Goal: Task Accomplishment & Management: Complete application form

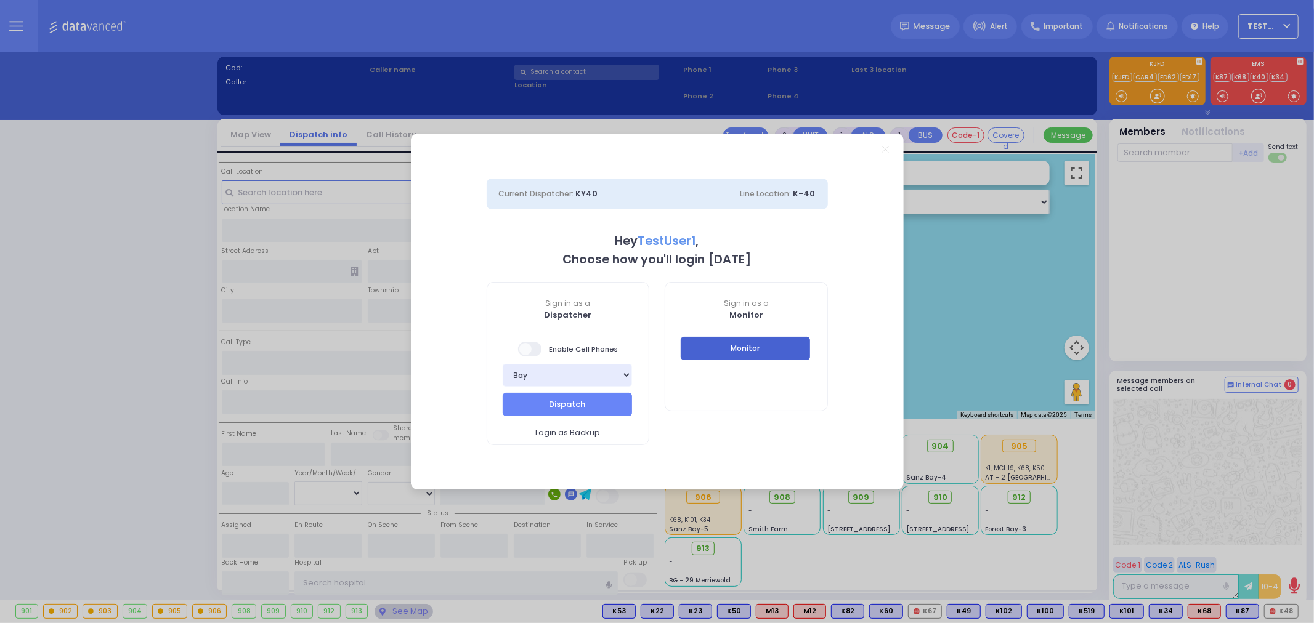
click at [769, 347] on button "Monitor" at bounding box center [745, 348] width 129 height 23
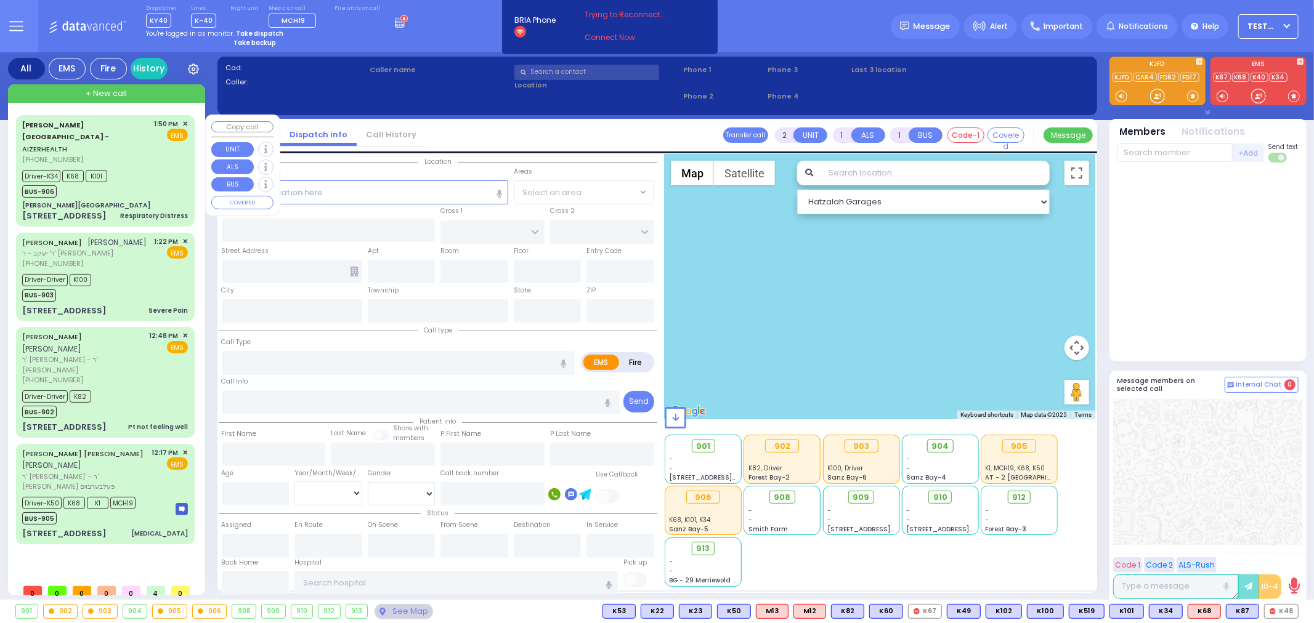
click at [142, 168] on div "Driver-K34 K68 K101 BUS-906" at bounding box center [105, 182] width 166 height 31
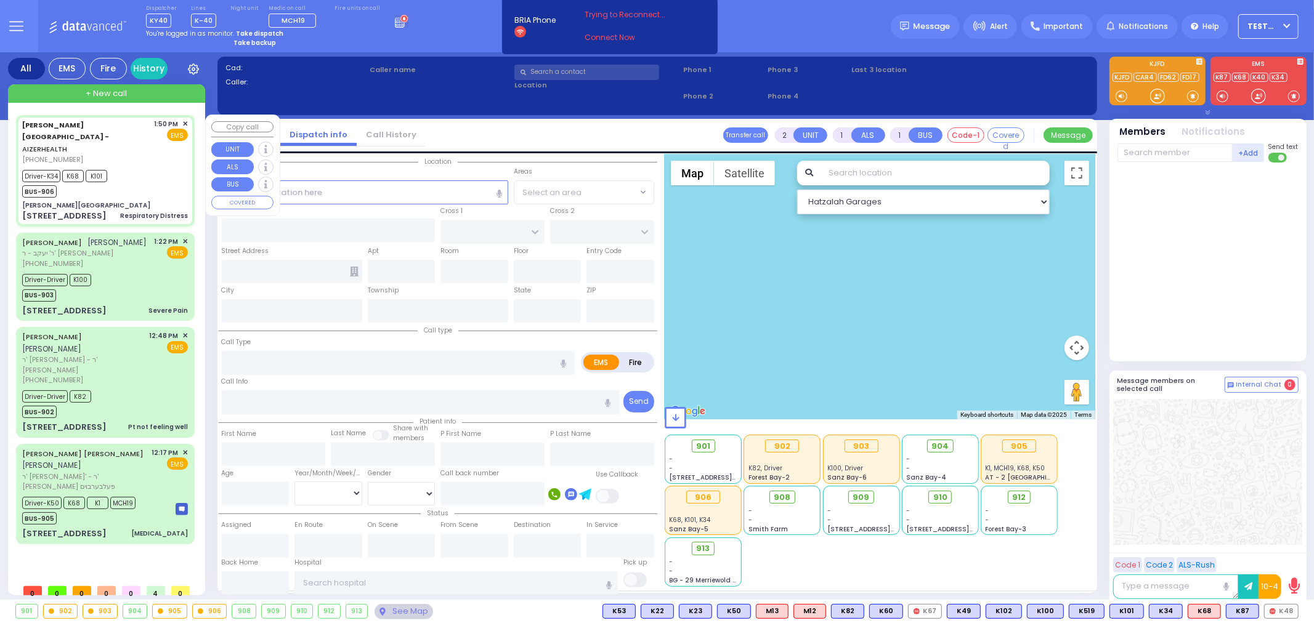
select select
type input "Respiratory Distress"
radio input "true"
select select
type input "13:50"
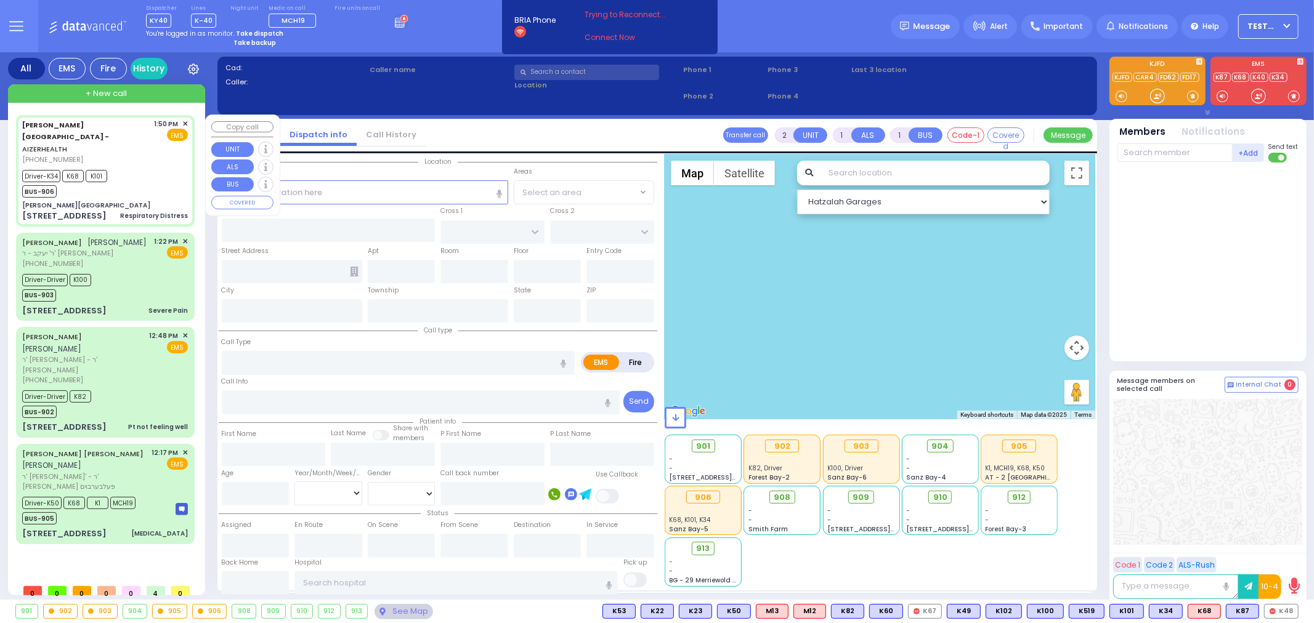
type input "13:51"
type input "14:01"
type input "[GEOGRAPHIC_DATA]"
type input "[PERSON_NAME][GEOGRAPHIC_DATA]"
type input "[PERSON_NAME] DR"
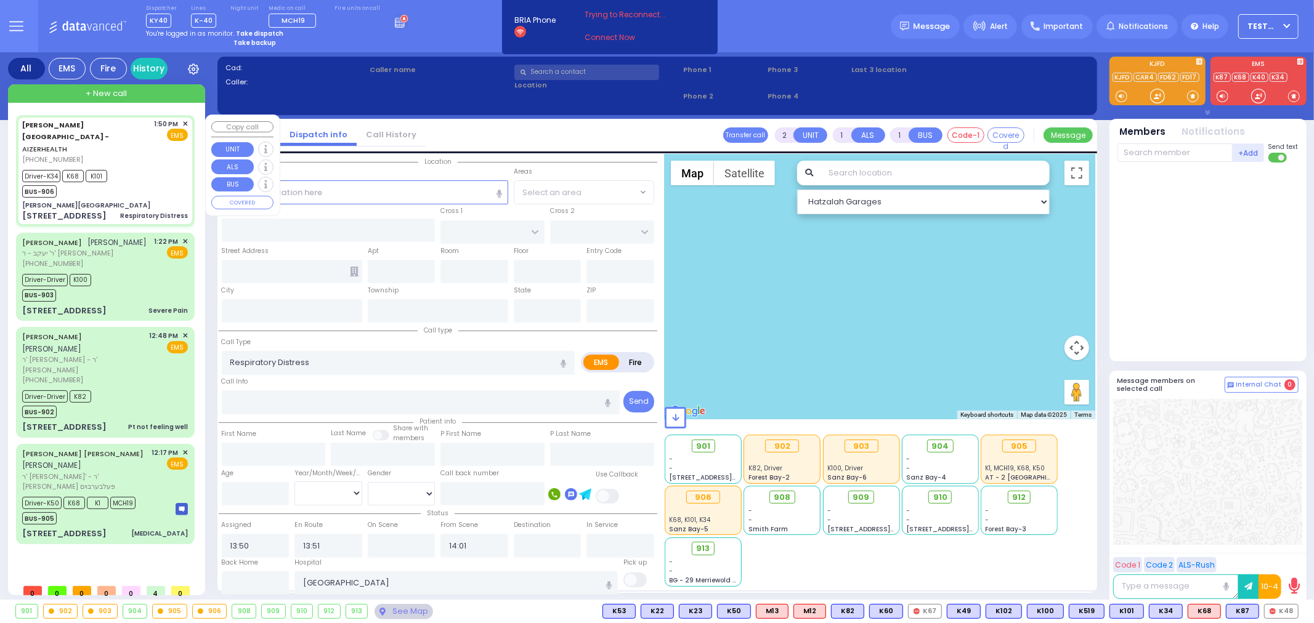
type input "CARTER LN"
type input "[STREET_ADDRESS]"
type input "15"
type input "[PERSON_NAME]"
type input "[US_STATE]"
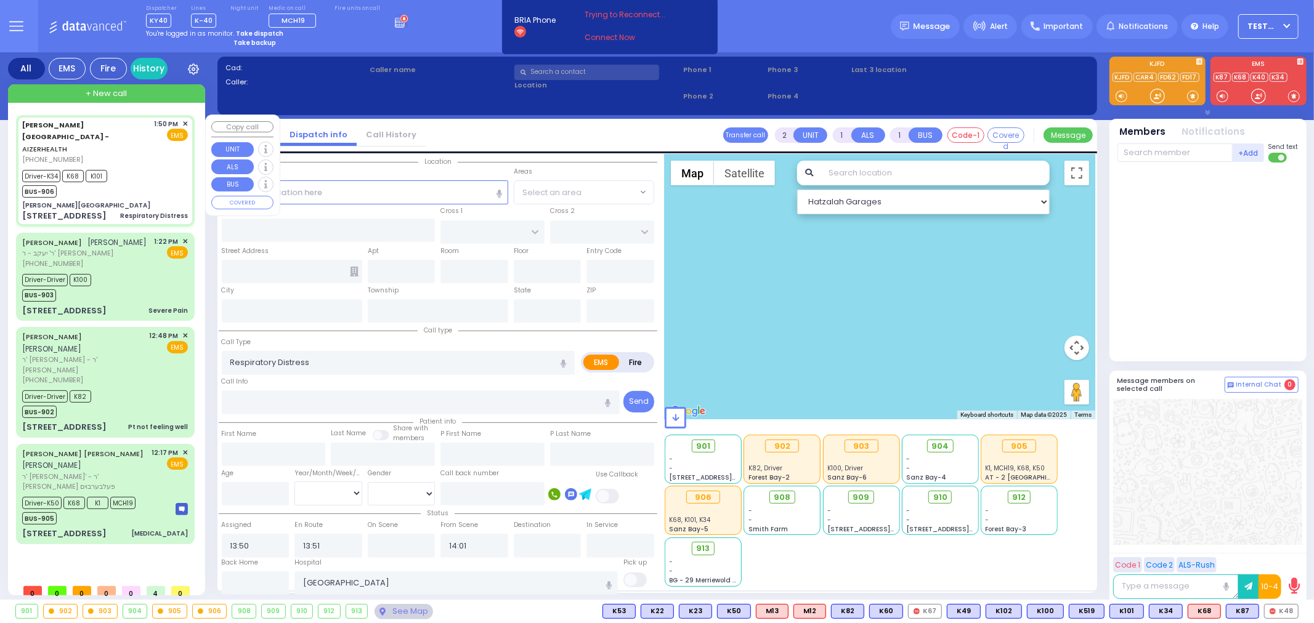
type input "10950"
select select "Hatzalah Garages"
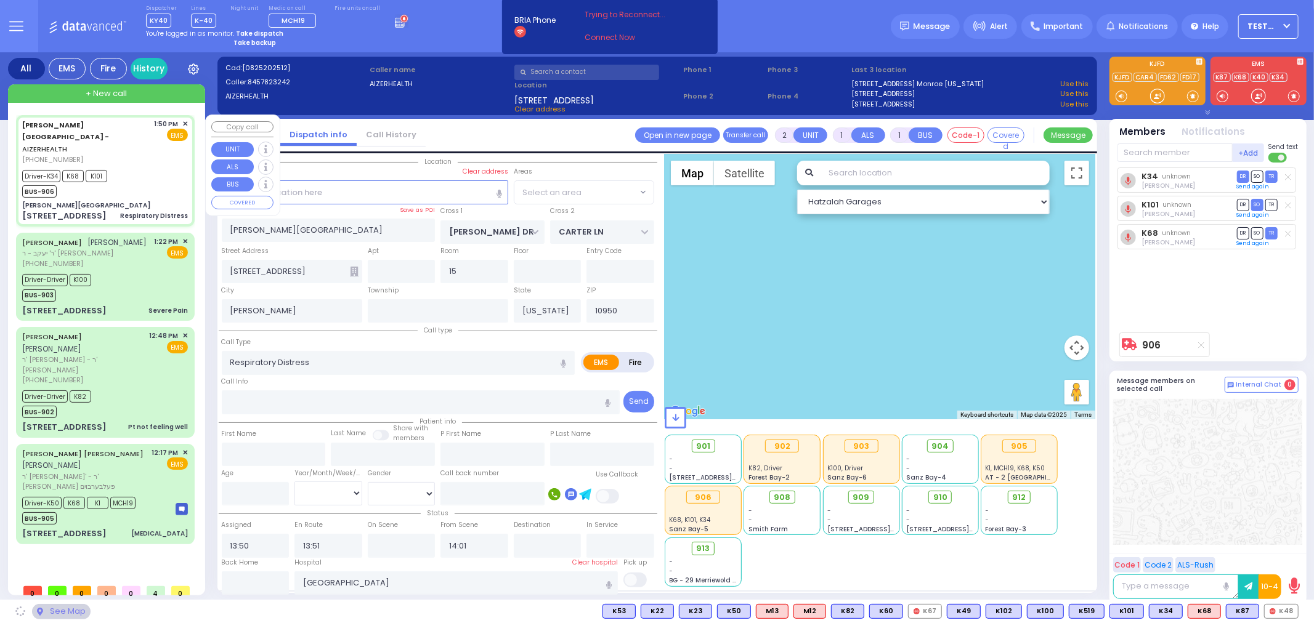
select select "SECTION 2"
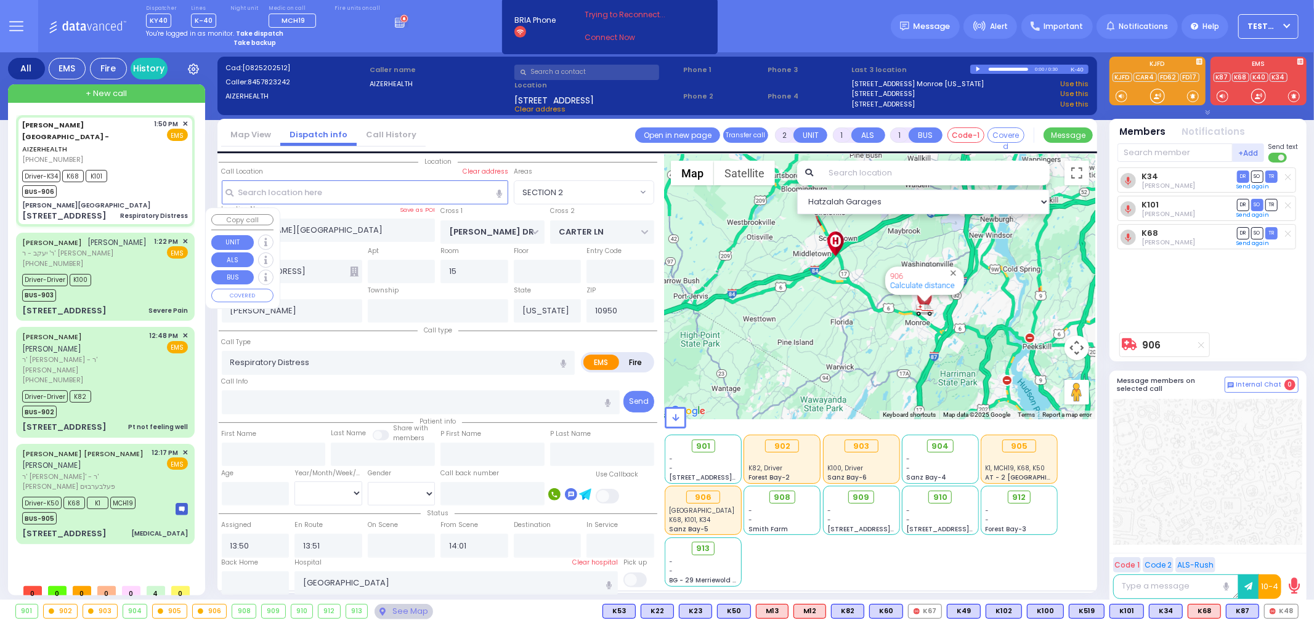
click at [122, 244] on div "[PERSON_NAME] [PERSON_NAME] ר' [PERSON_NAME] - ר' [PERSON_NAME] [PHONE_NUMBER] …" at bounding box center [105, 277] width 174 height 84
type input "6"
select select
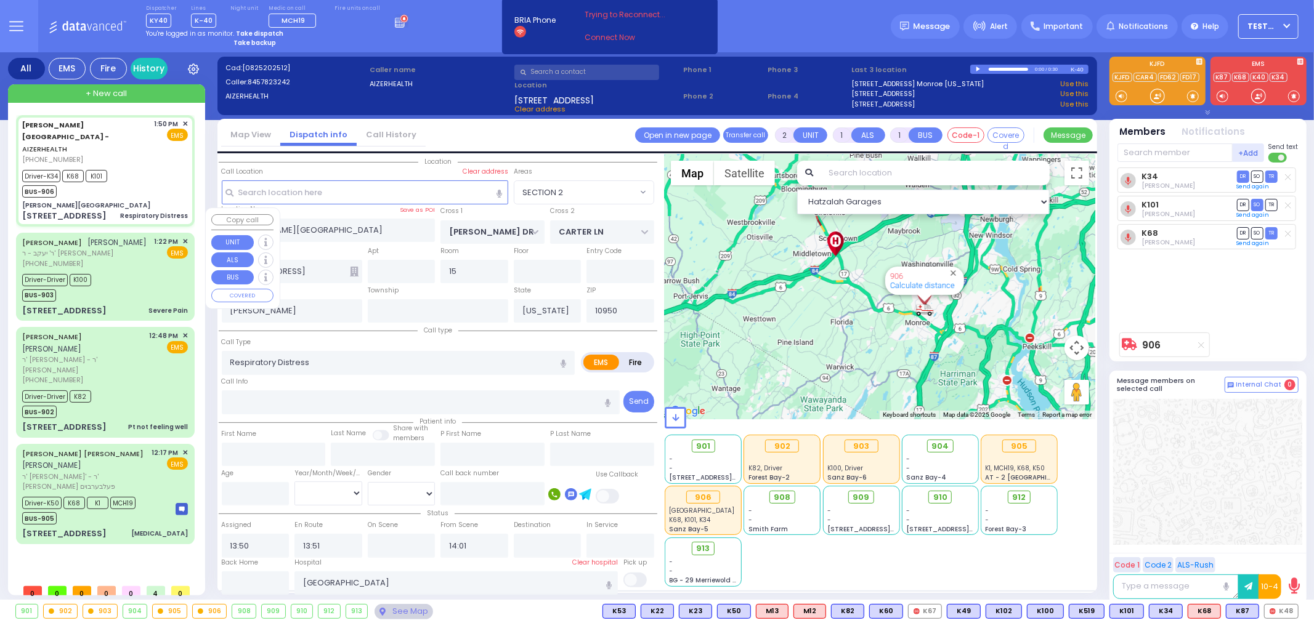
type input "Severe Pain"
radio input "true"
type input "[PERSON_NAME]"
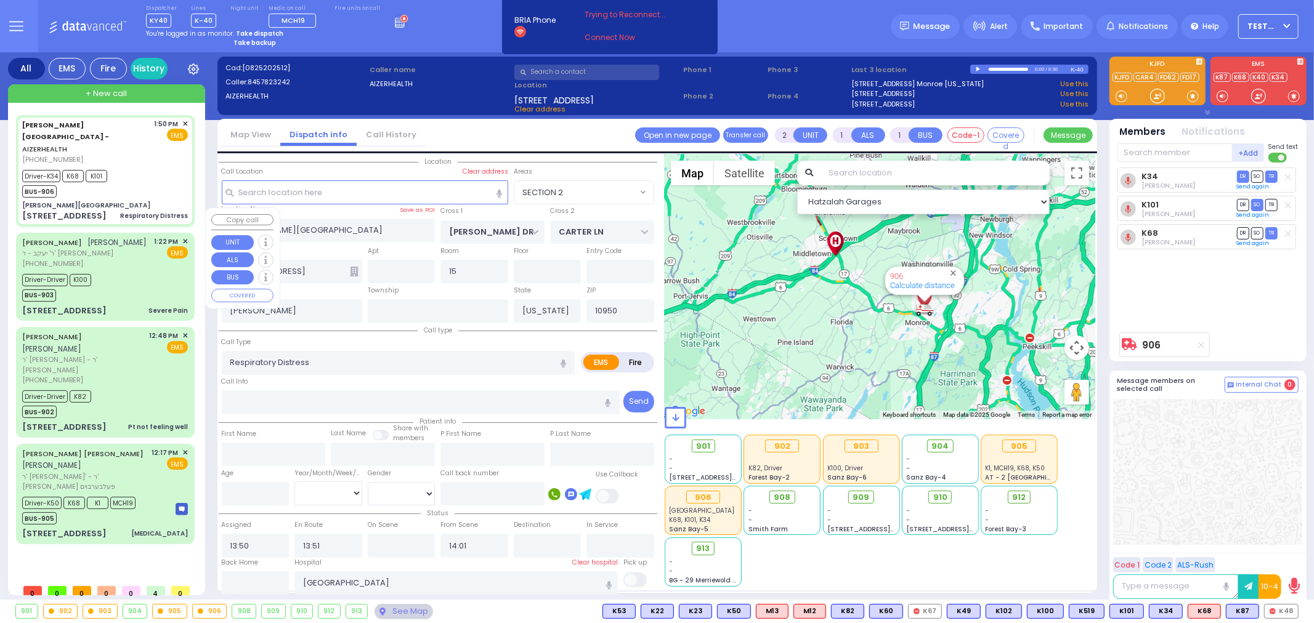
type input "[PERSON_NAME]"
type input "21"
select select "Year"
select select "[DEMOGRAPHIC_DATA]"
type input "13:22"
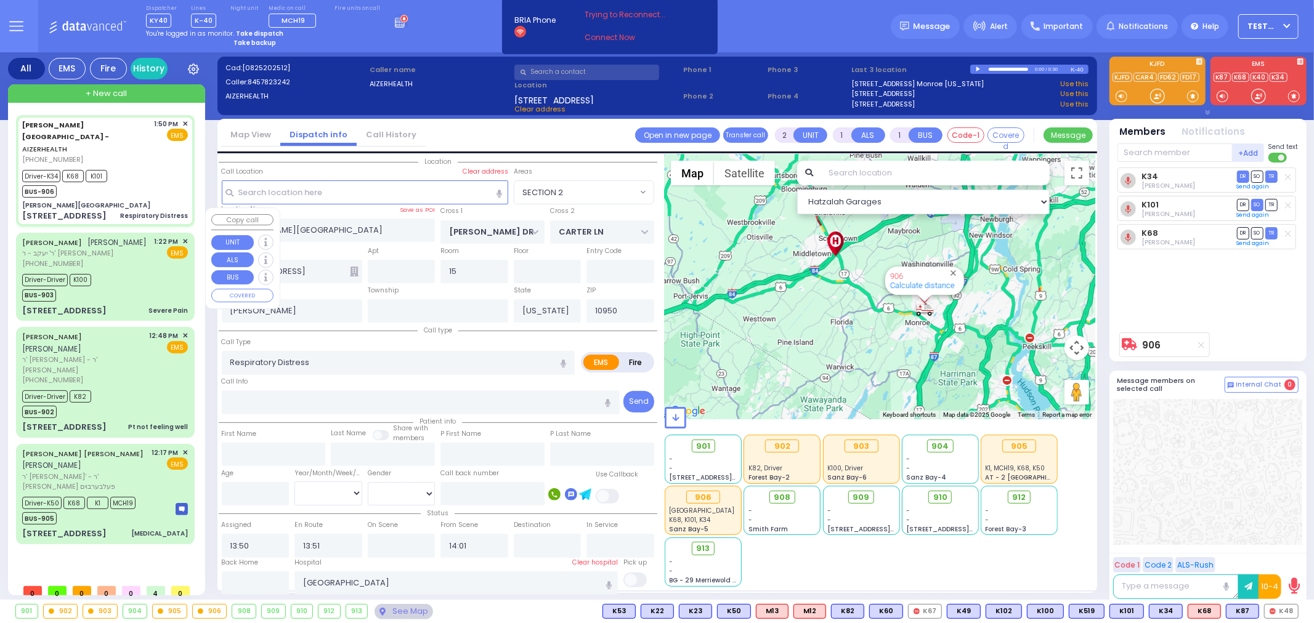
type input "13:39"
type input "13:53"
type input "[GEOGRAPHIC_DATA]"
select select "Hatzalah Garages"
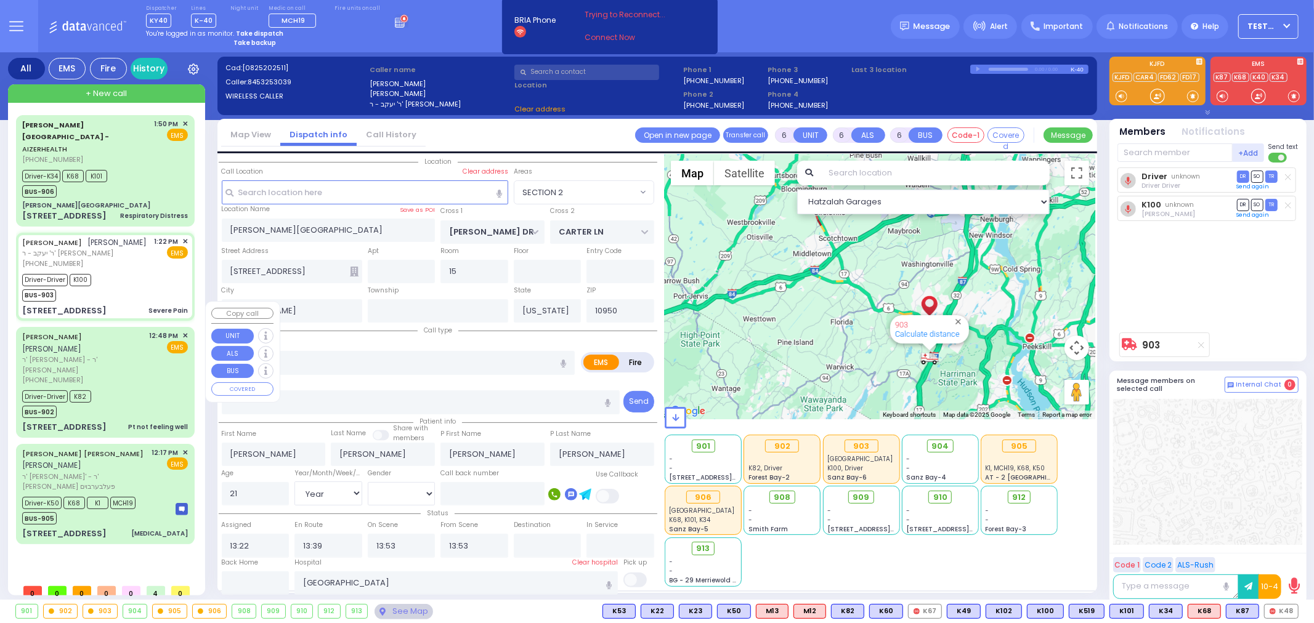
type input "[GEOGRAPHIC_DATA]"
type input "VAYOEL MOSHE COURT"
type input "[STREET_ADDRESS]"
type input "Monroe"
select select "SECTION 4"
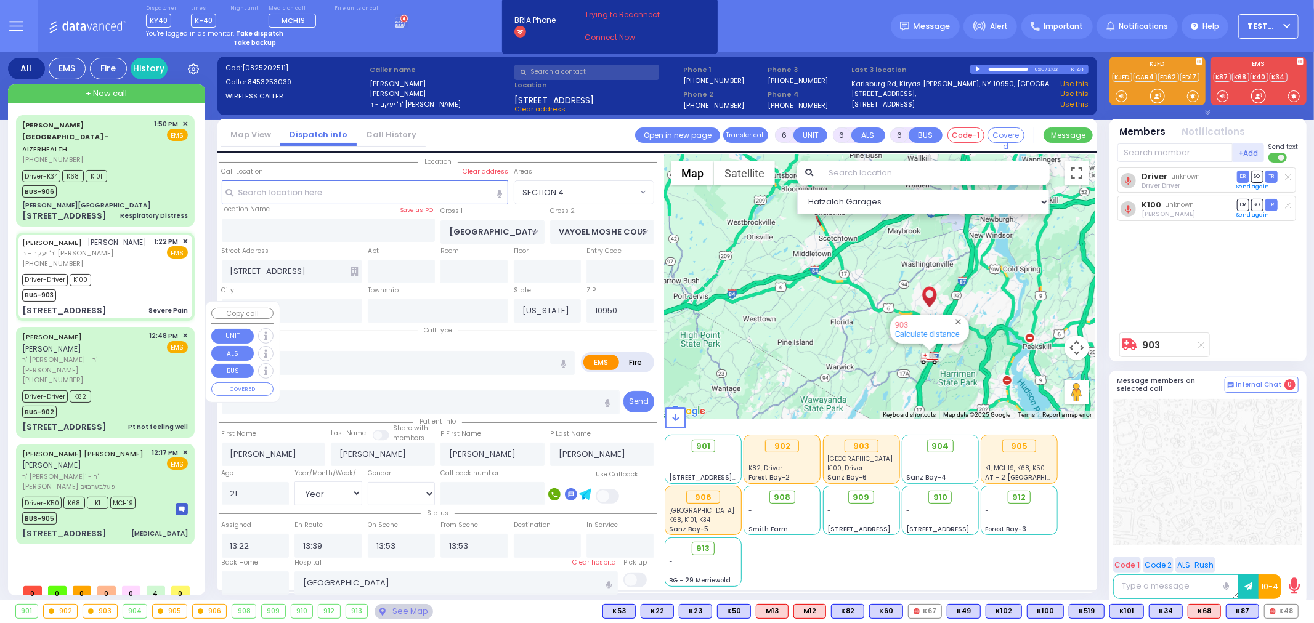
click at [139, 375] on div "[PHONE_NUMBER]" at bounding box center [83, 380] width 123 height 10
select select
type input "Pt not feeling well"
radio input "true"
type input "[PERSON_NAME]"
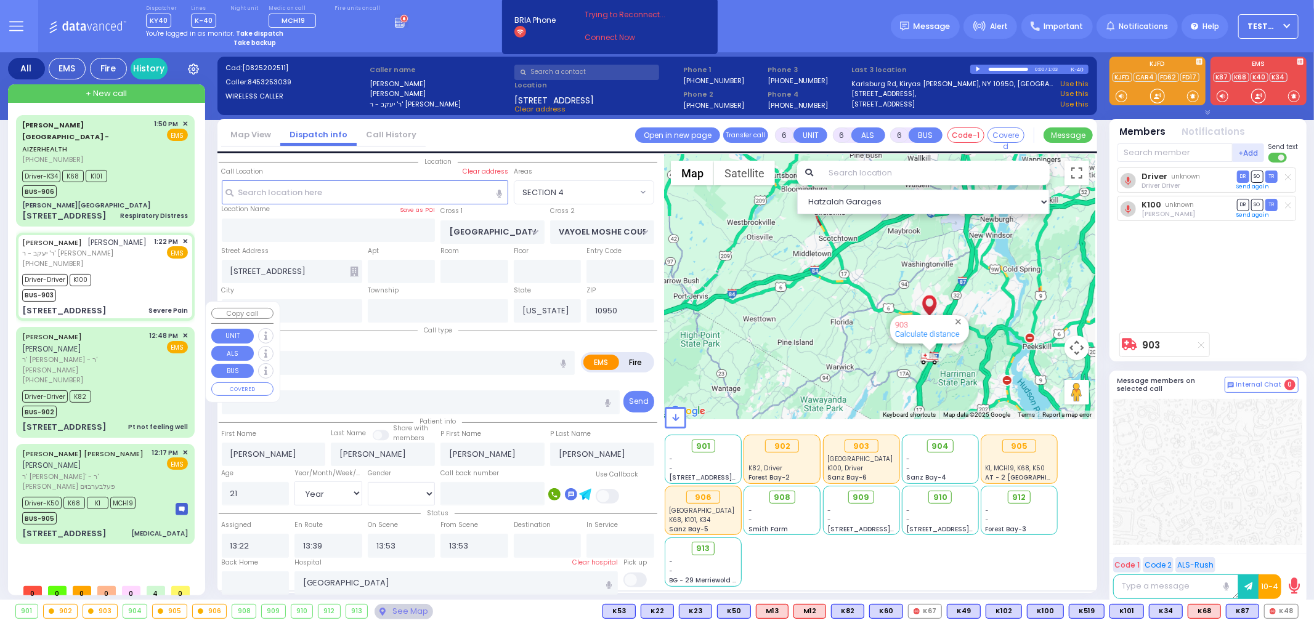
type input "[PERSON_NAME]"
type input "34"
select select "Year"
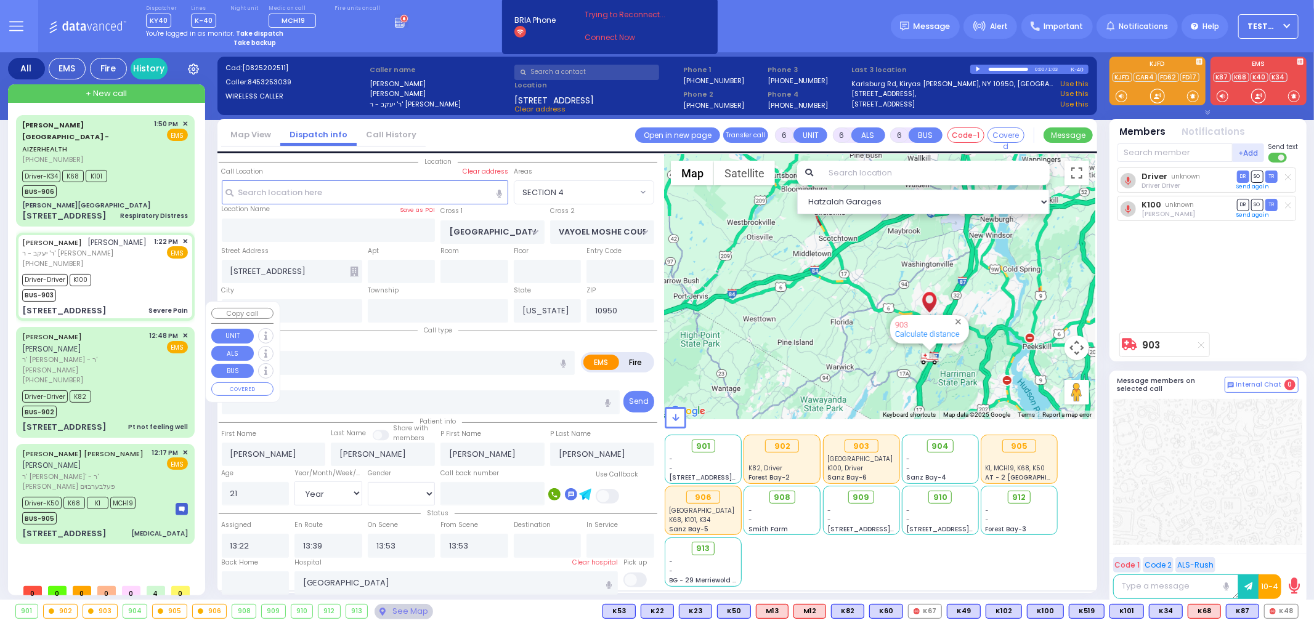
select select "[DEMOGRAPHIC_DATA]"
type input "12:48"
type input "12:53"
type input "13:27"
type input "[GEOGRAPHIC_DATA]-[PERSON_NAME][GEOGRAPHIC_DATA]"
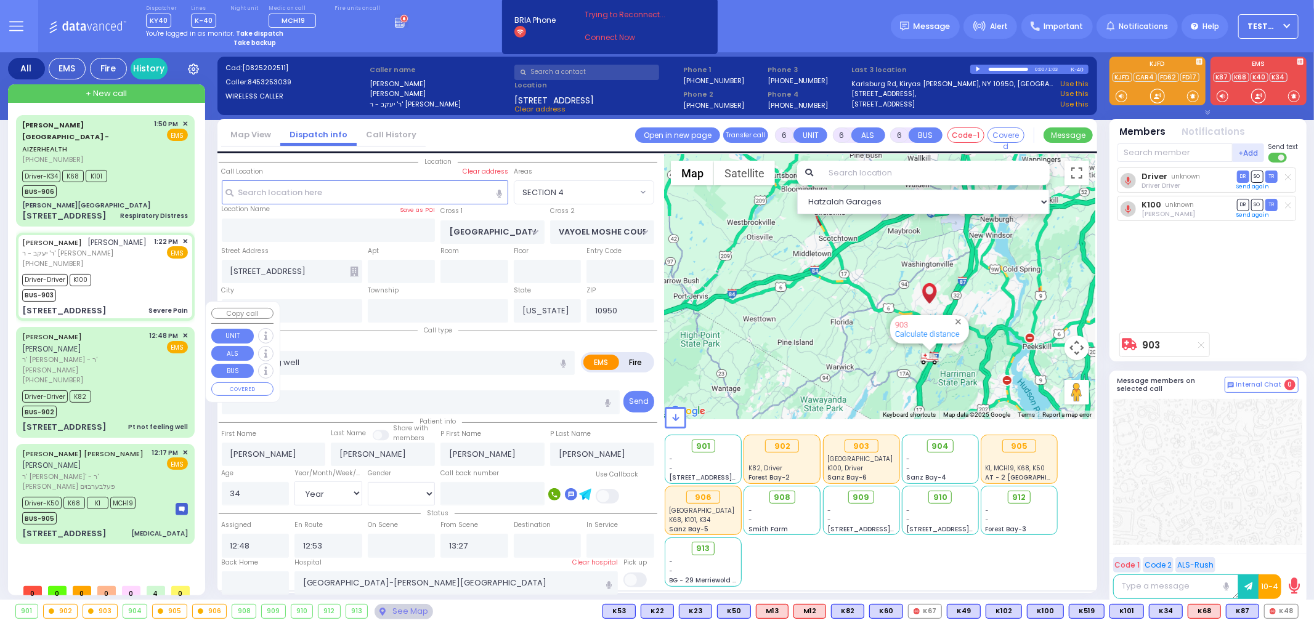
select select "Hatzalah Garages"
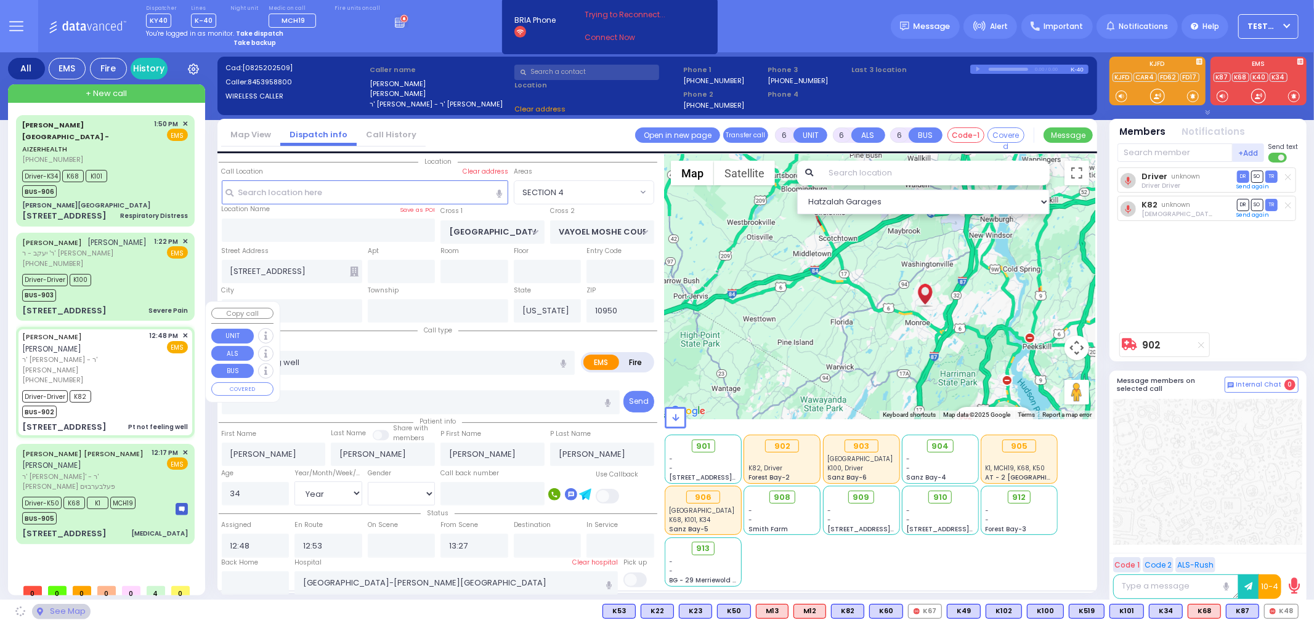
type input "ROVNA COURT"
type input "[GEOGRAPHIC_DATA]"
type input "[STREET_ADDRESS]"
type input "302"
select select "SECTION 5"
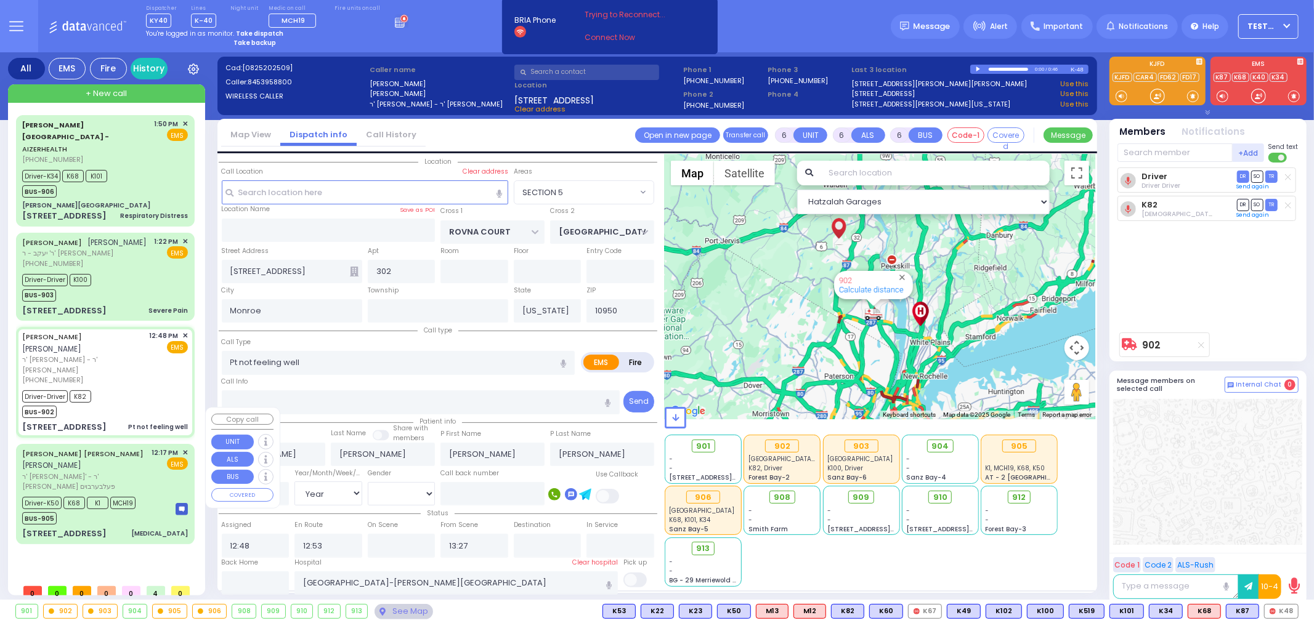
click at [117, 478] on div "[PERSON_NAME] [PERSON_NAME] [PERSON_NAME] [PERSON_NAME]' - ר' [PERSON_NAME] פעל…" at bounding box center [105, 494] width 174 height 96
select select
type input "[MEDICAL_DATA]"
radio input "true"
type input "[PERSON_NAME]"
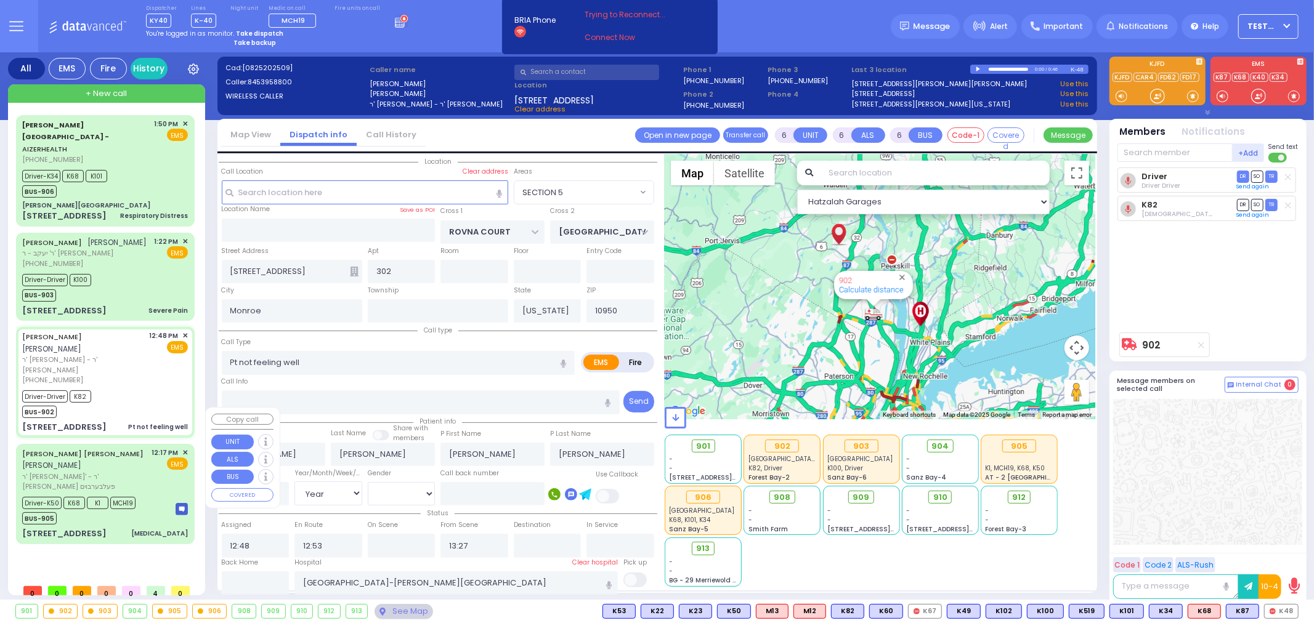
type input "[PERSON_NAME]"
type input "76"
select select "Year"
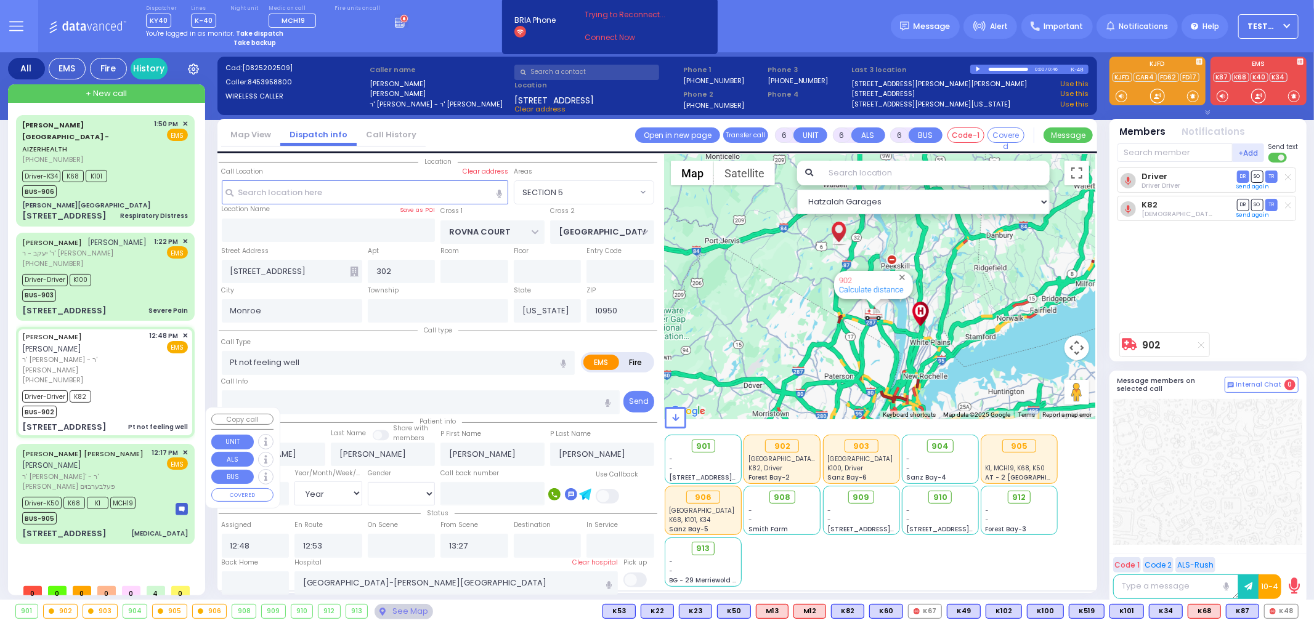
select select "[DEMOGRAPHIC_DATA]"
type input "12:17"
type input "12:25"
type input "12:38"
type input "13:00"
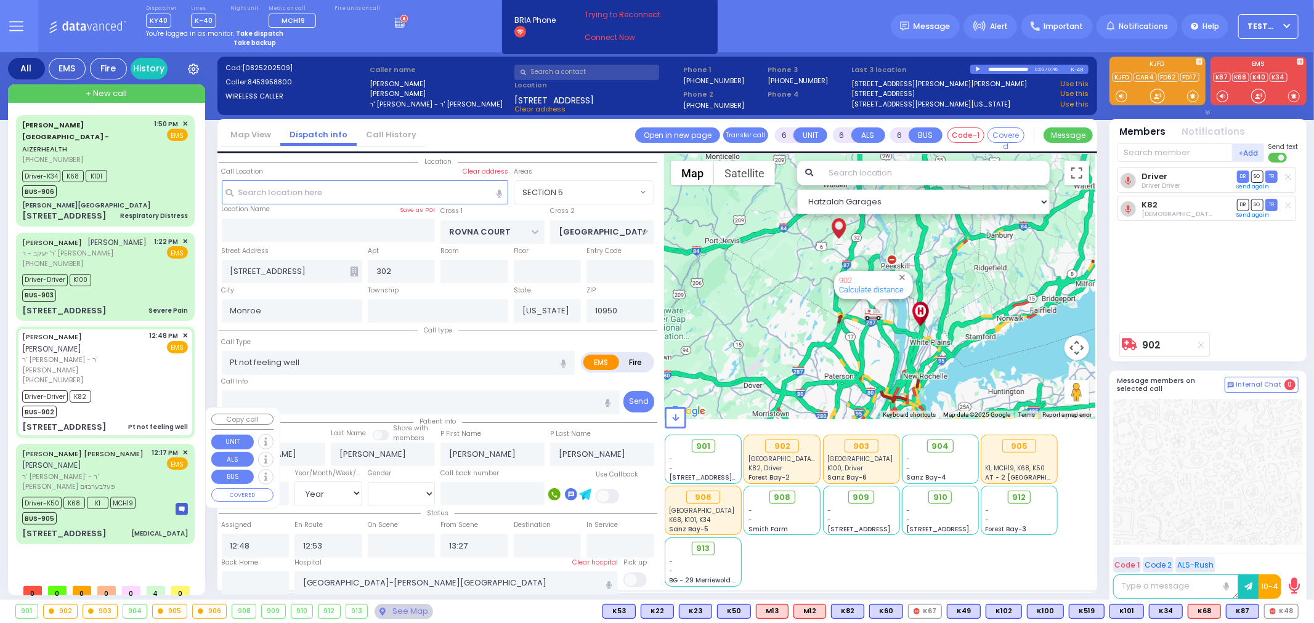
type input "14:00"
type input "15:00"
type input "[GEOGRAPHIC_DATA]"
select select "Hatzalah Garages"
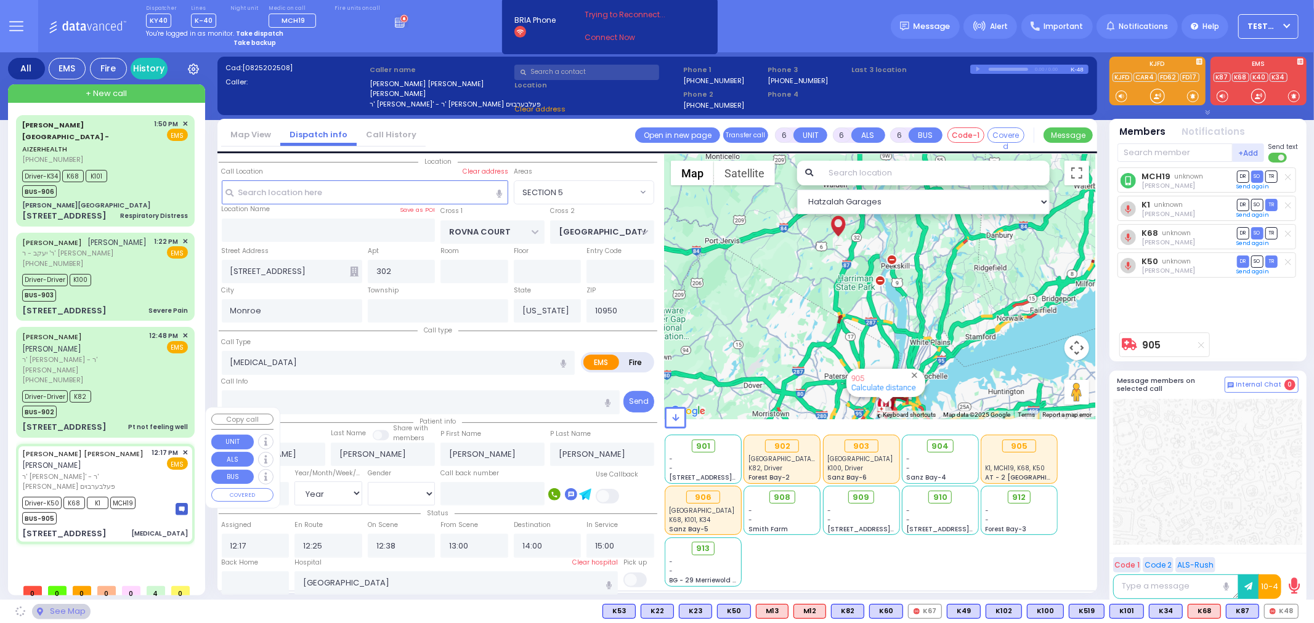
type input "NICKLESBURG RD"
type input "KRAKOW BLVD"
type input "[STREET_ADDRESS]"
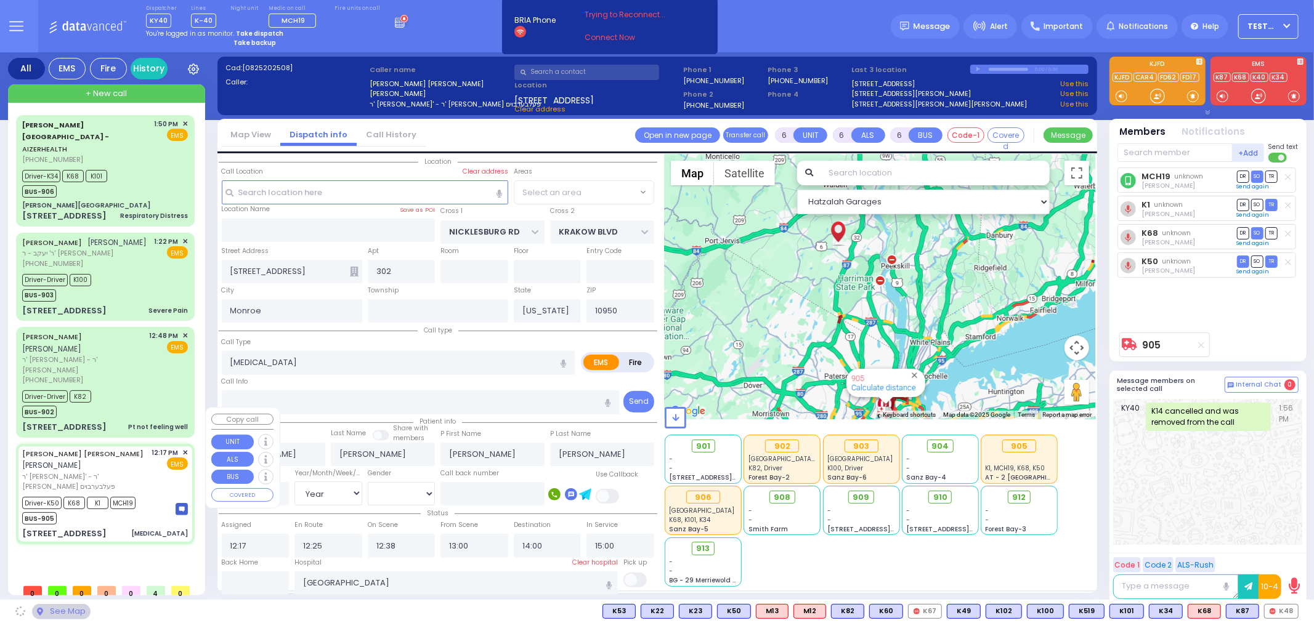
select select "ATZEI TAMURIM"
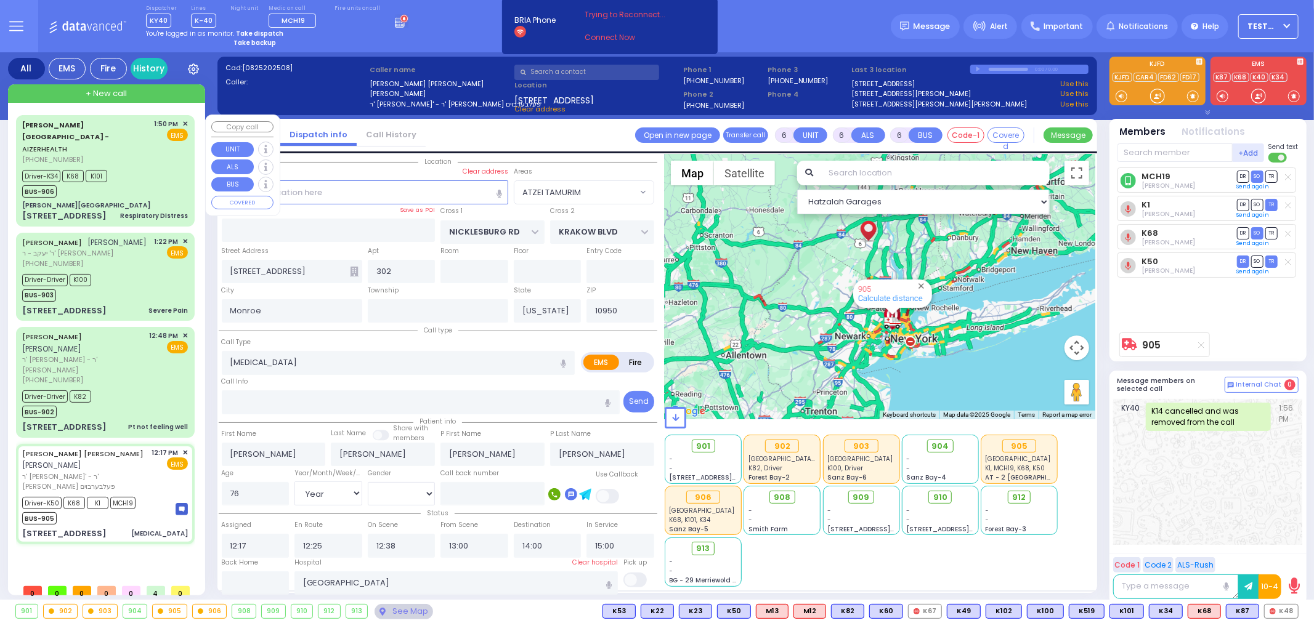
click at [99, 174] on div "[PERSON_NAME][GEOGRAPHIC_DATA] - AIZERHEALTH [PHONE_NUMBER] 1:50 PM ✕ EMS Drive…" at bounding box center [105, 170] width 174 height 107
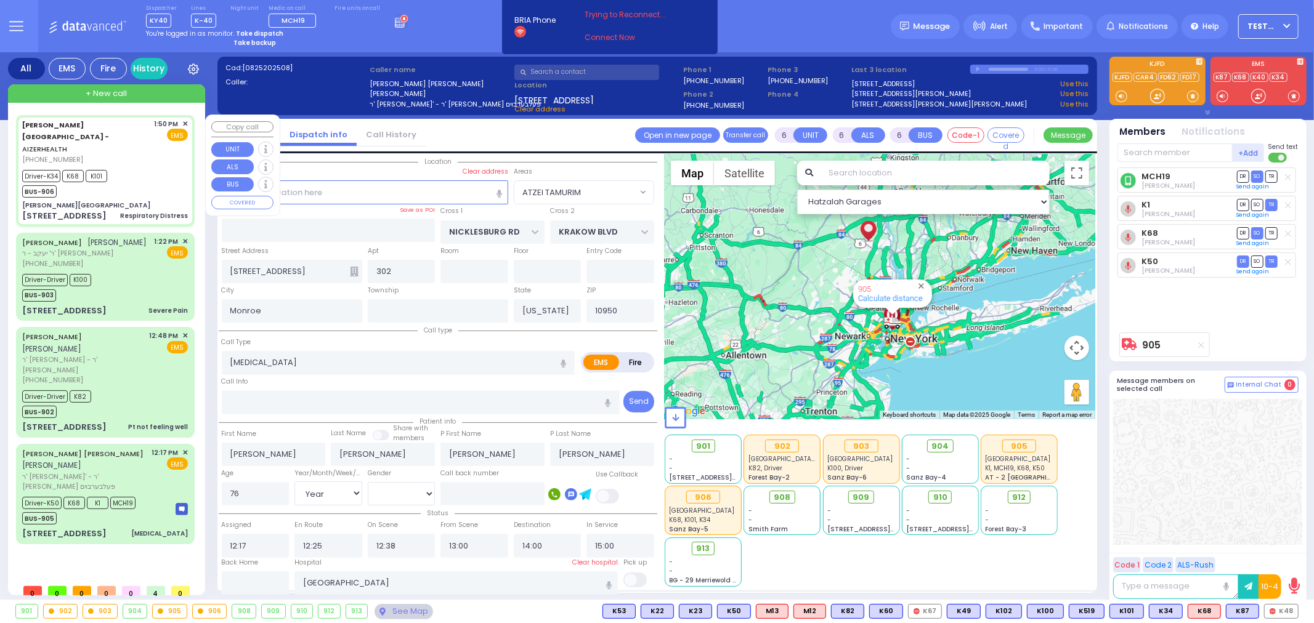
type input "2"
type input "1"
select select
type input "Respiratory Distress"
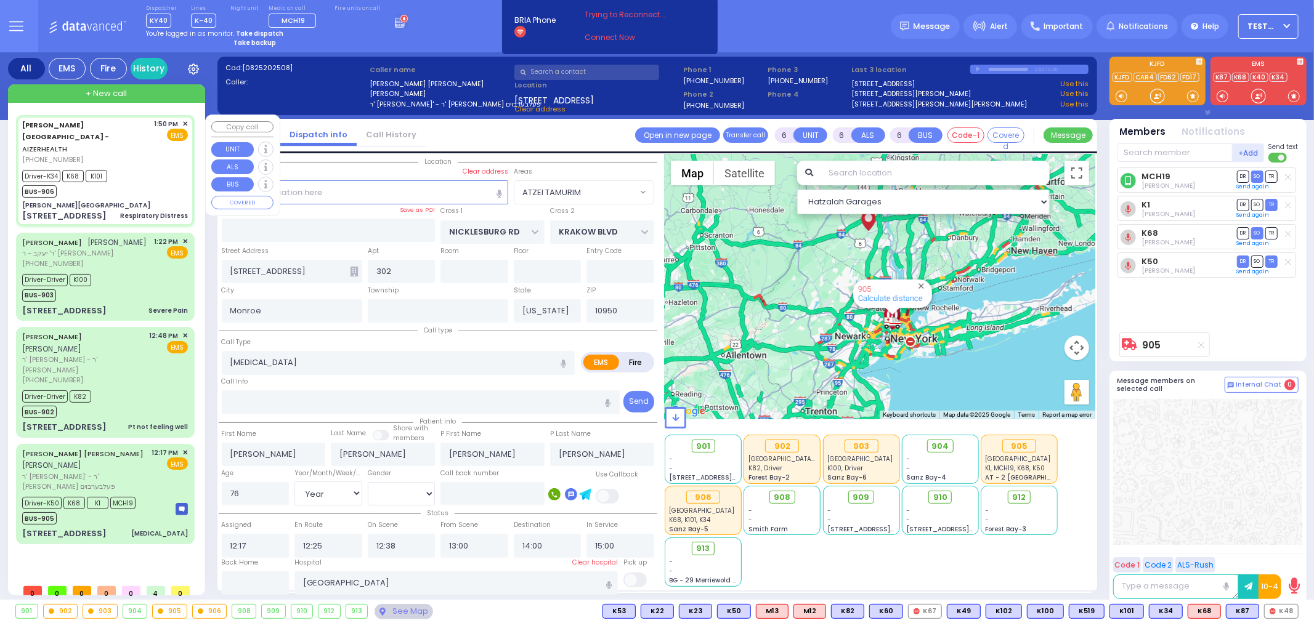
radio input "true"
select select
type input "13:50"
type input "13:51"
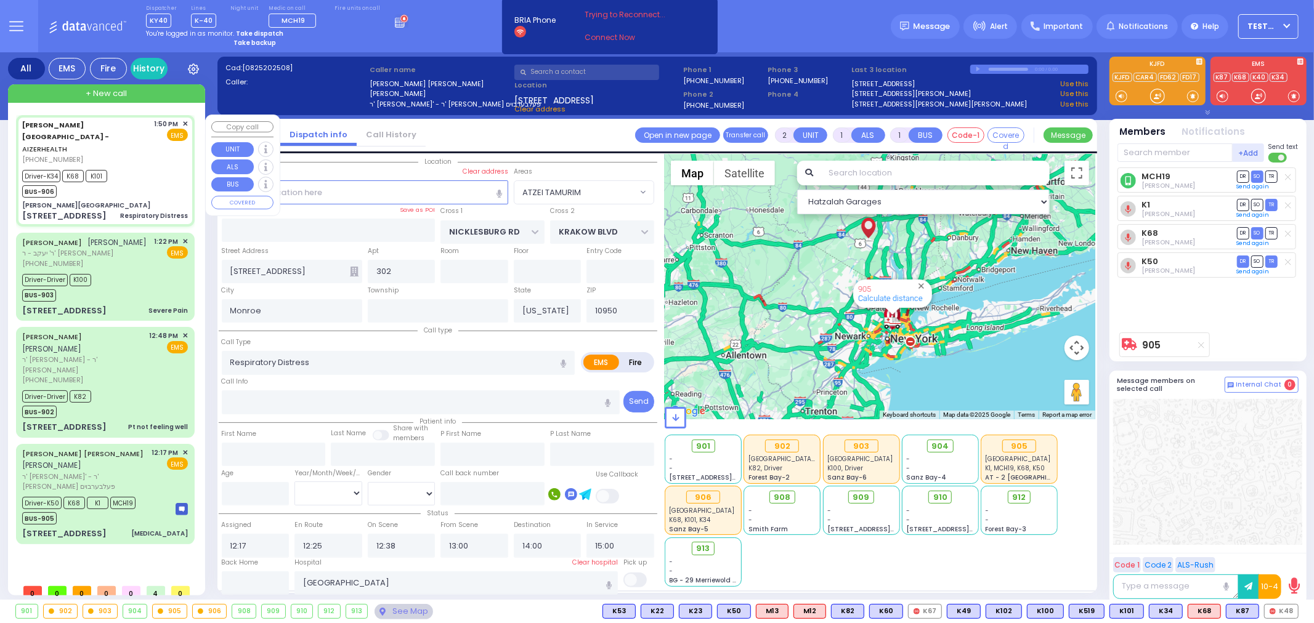
type input "14:01"
type input "[GEOGRAPHIC_DATA]"
type input "[PERSON_NAME][GEOGRAPHIC_DATA]"
type input "[PERSON_NAME] DR"
type input "CARTER LN"
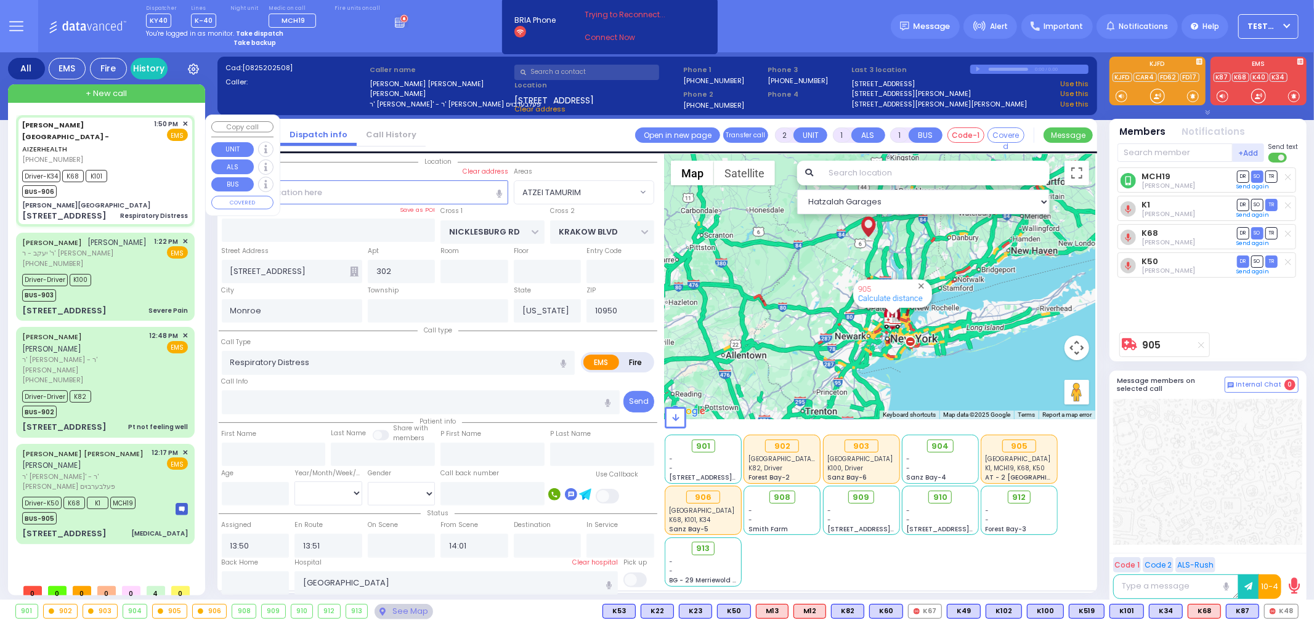
type input "[STREET_ADDRESS]"
type input "15"
type input "[PERSON_NAME]"
select select "Hatzalah Garages"
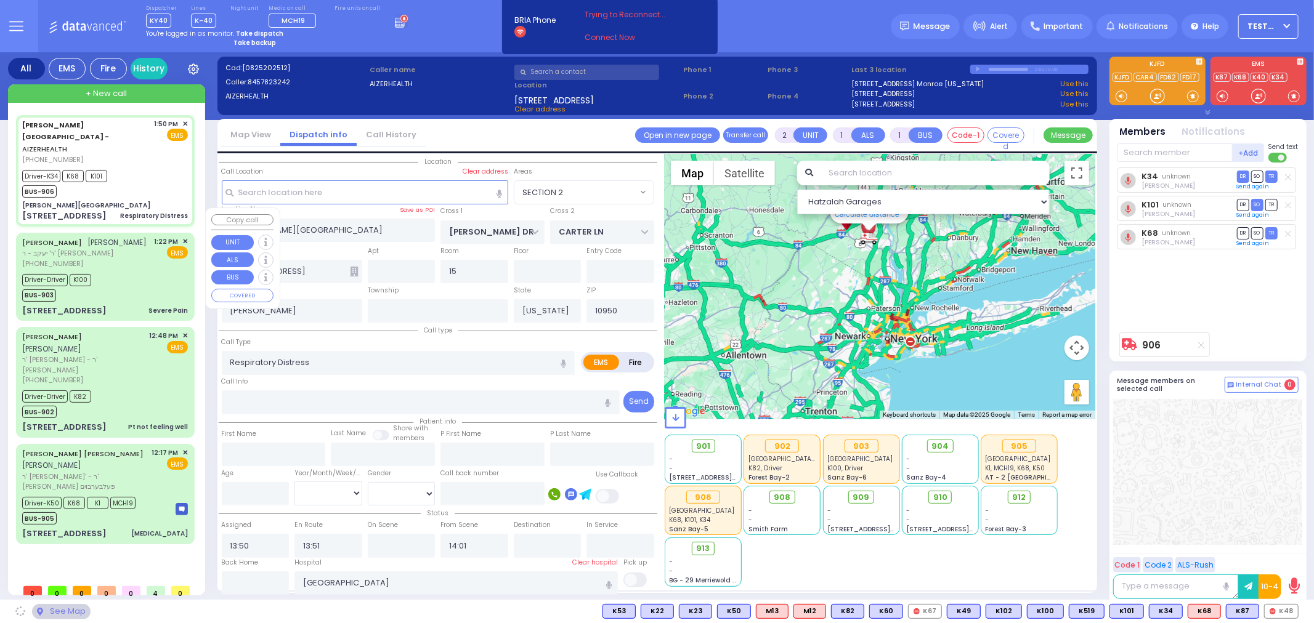
select select "SECTION 2"
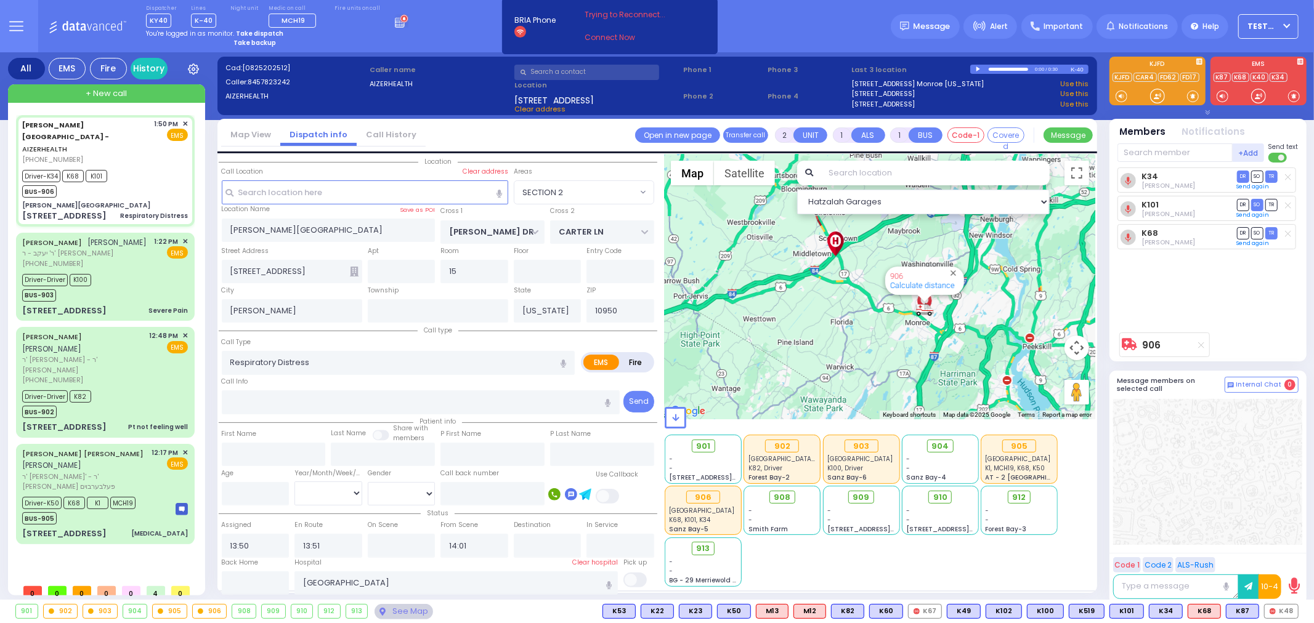
click at [934, 290] on div "906 Calculate distance" at bounding box center [924, 281] width 79 height 28
click at [933, 286] on link "Calculate distance" at bounding box center [922, 285] width 65 height 9
click at [121, 544] on div "[PERSON_NAME][GEOGRAPHIC_DATA] - AIZERHEALTH [PHONE_NUMBER] 1:50 PM ✕" at bounding box center [108, 346] width 184 height 463
click at [129, 528] on div "[STREET_ADDRESS] [MEDICAL_DATA]" at bounding box center [105, 534] width 166 height 12
type input "6"
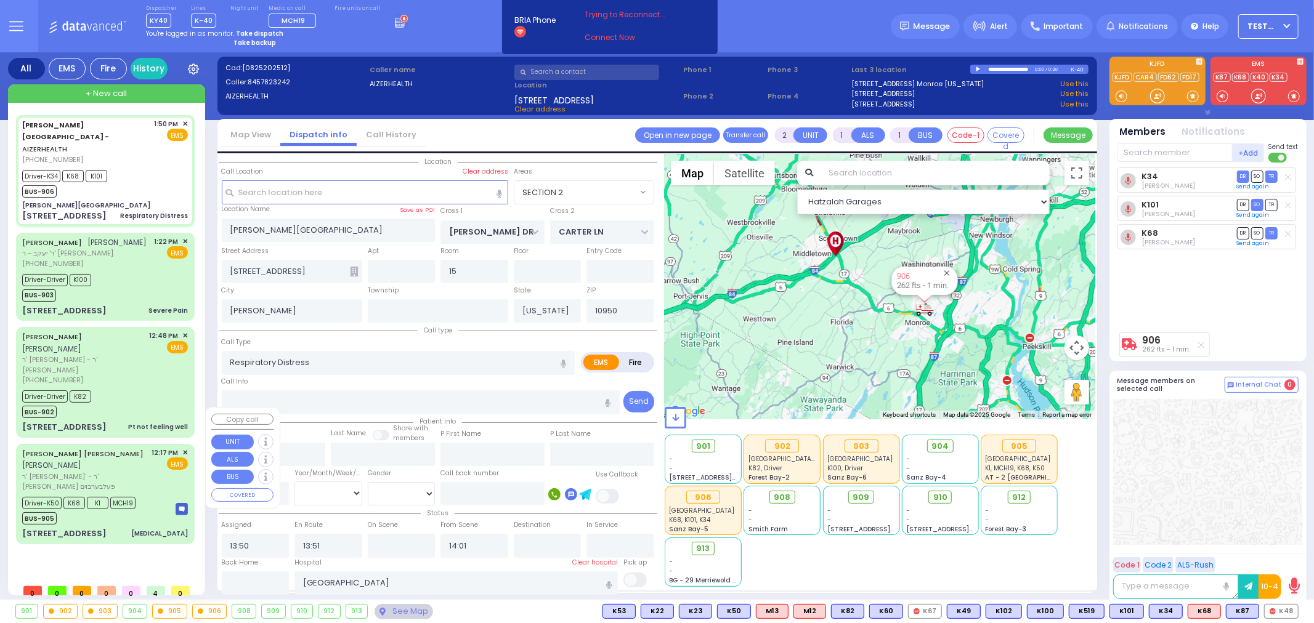
type input "6"
select select
type input "[MEDICAL_DATA]"
radio input "true"
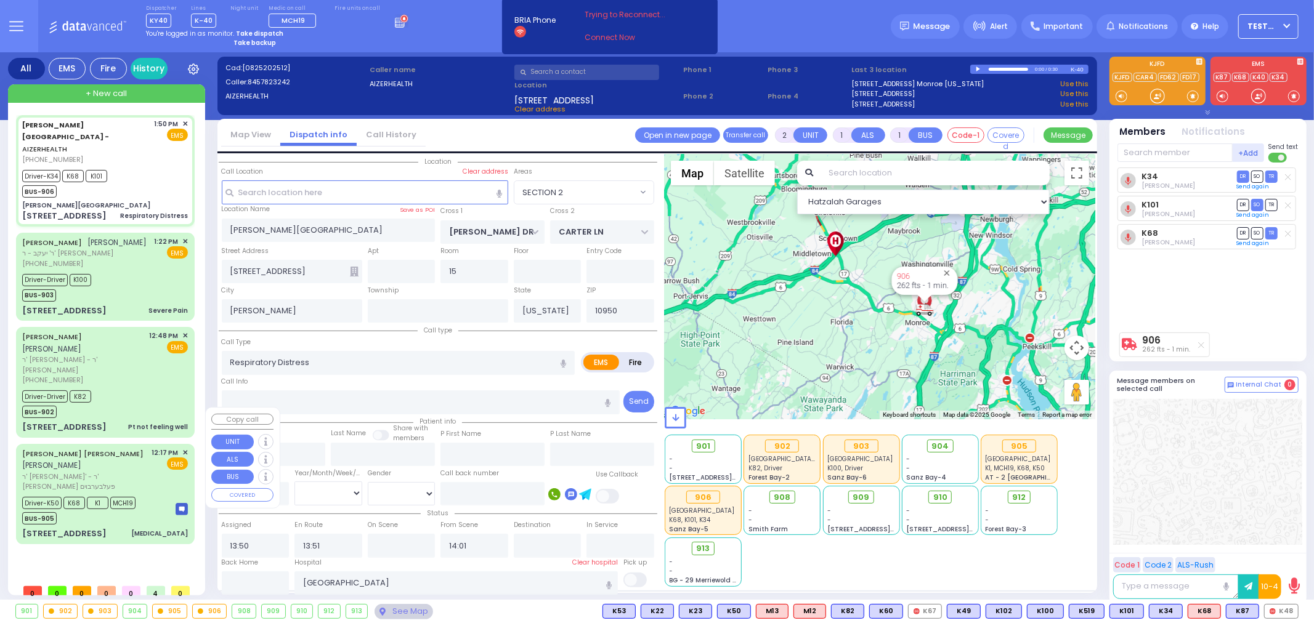
type input "[PERSON_NAME]"
type input "76"
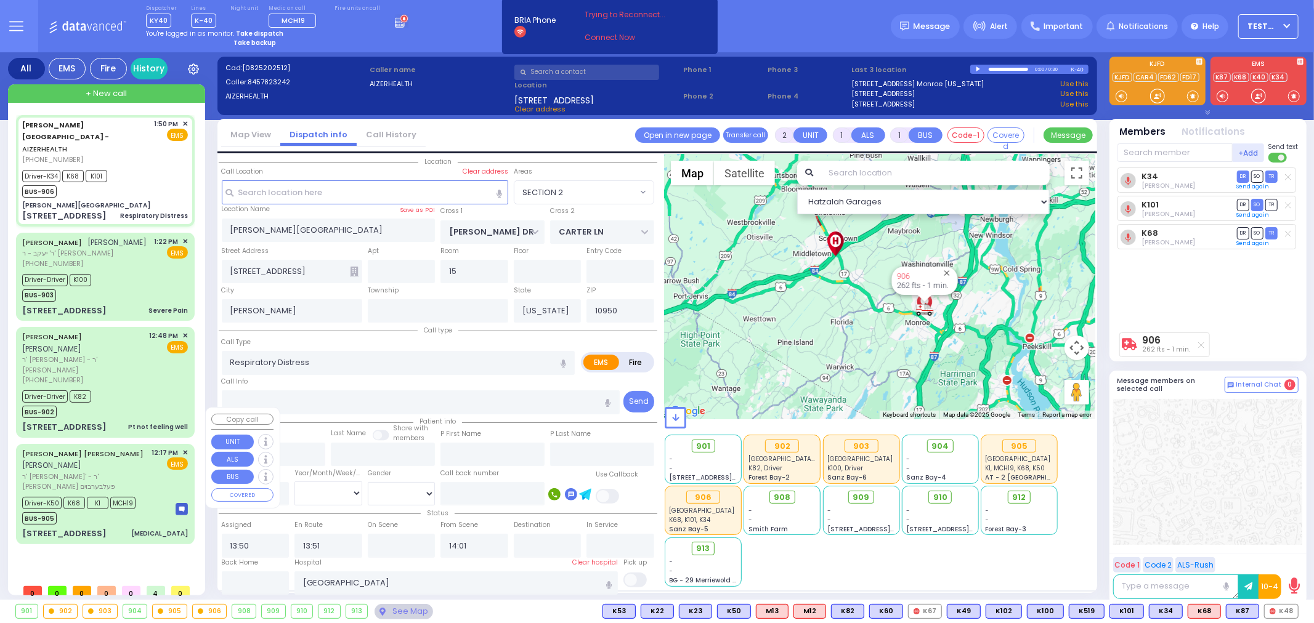
select select "Year"
select select "[DEMOGRAPHIC_DATA]"
type input "12:17"
type input "12:25"
type input "12:38"
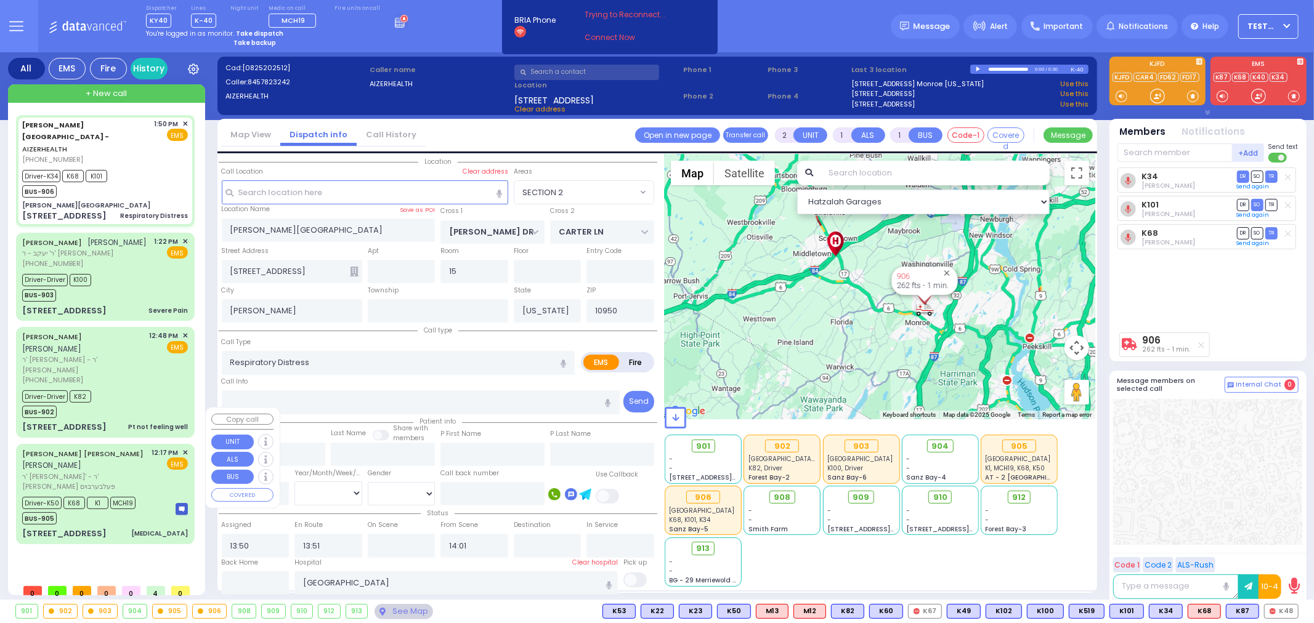
type input "13:00"
type input "14:00"
type input "15:00"
type input "[GEOGRAPHIC_DATA]"
select select "Hatzalah Garages"
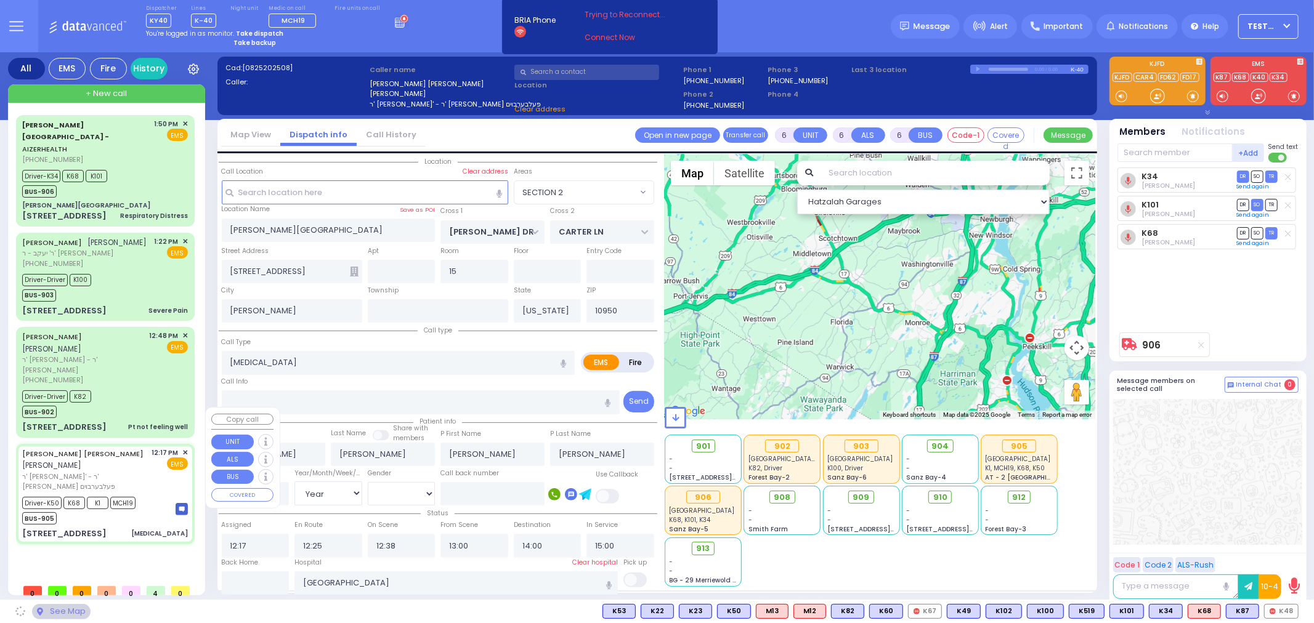
type input "NICKLESBURG RD"
type input "KRAKOW BLVD"
type input "[STREET_ADDRESS]"
type input "302"
type input "Monroe"
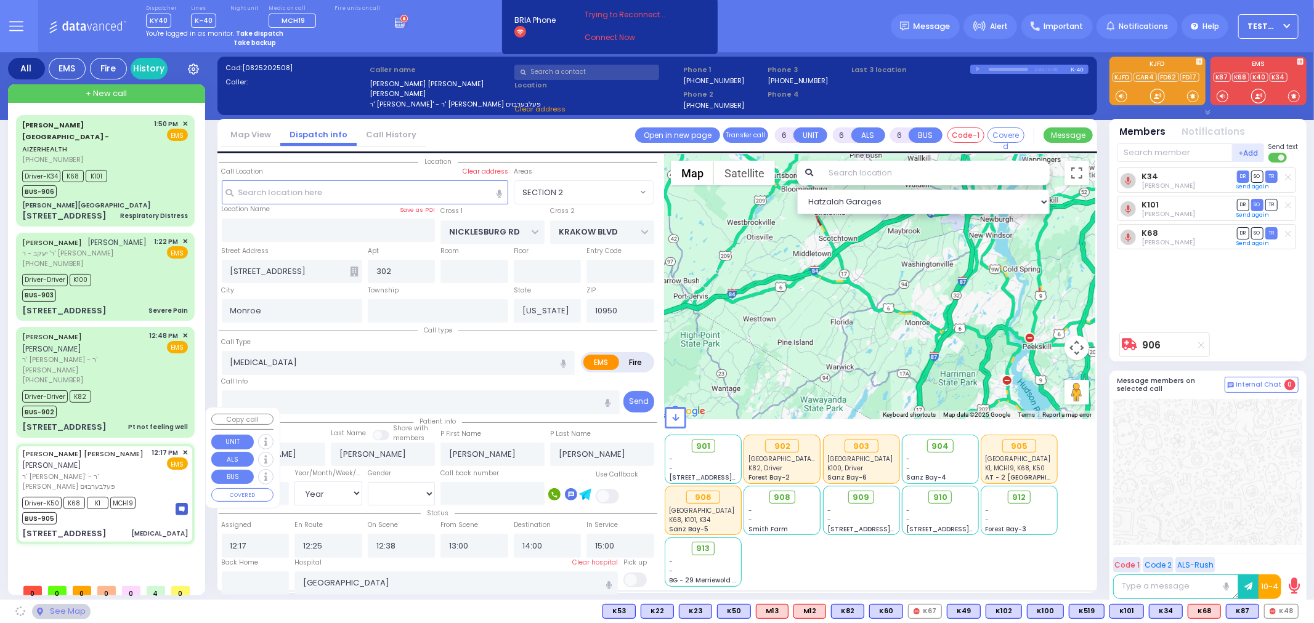
select select "ATZEI TAMURIM"
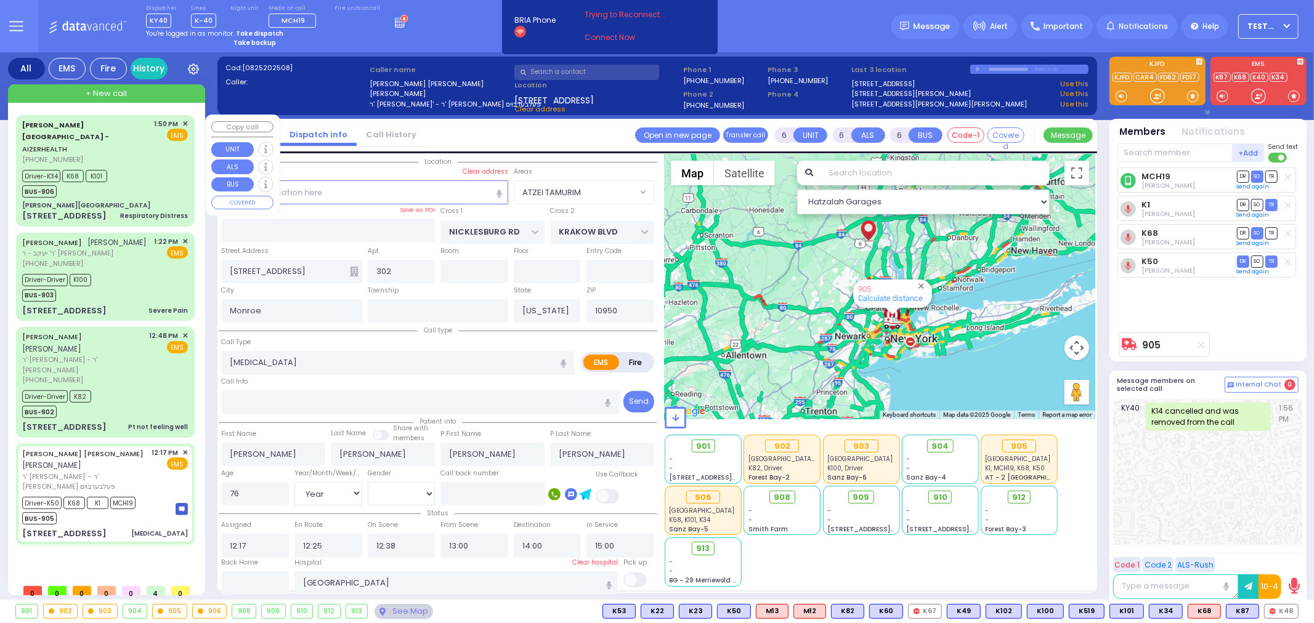
click at [152, 168] on div "Driver-K34 K68 K101 BUS-906" at bounding box center [105, 182] width 166 height 31
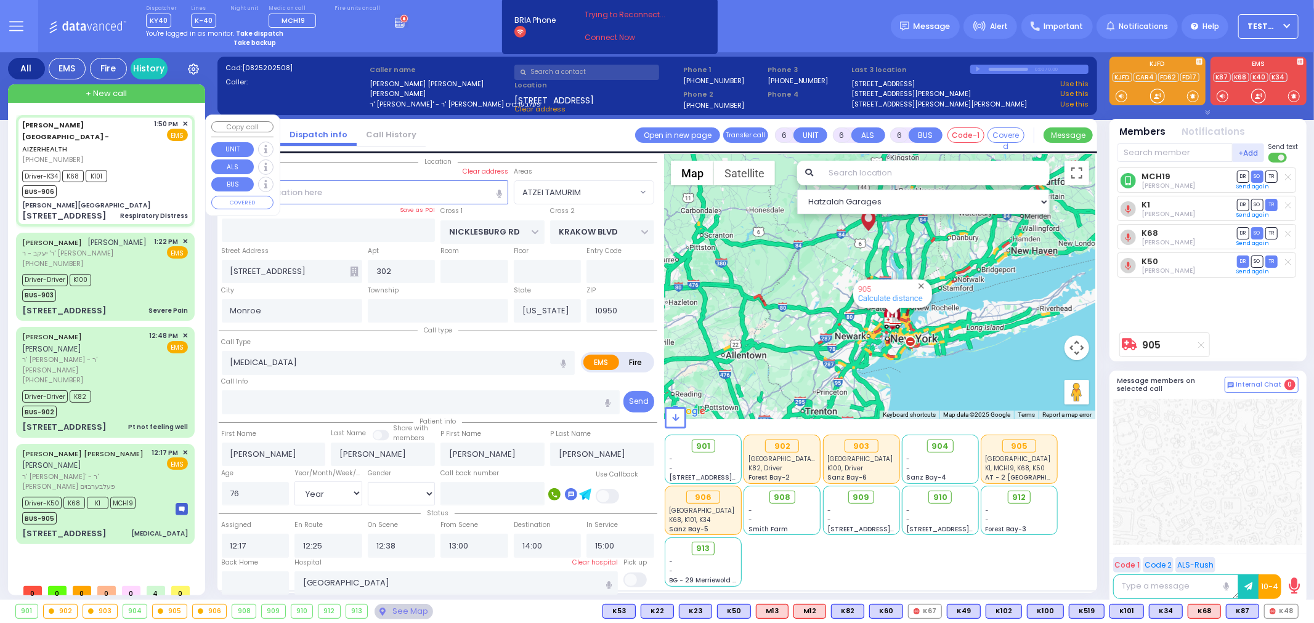
type input "2"
type input "1"
select select
type input "Respiratory Distress"
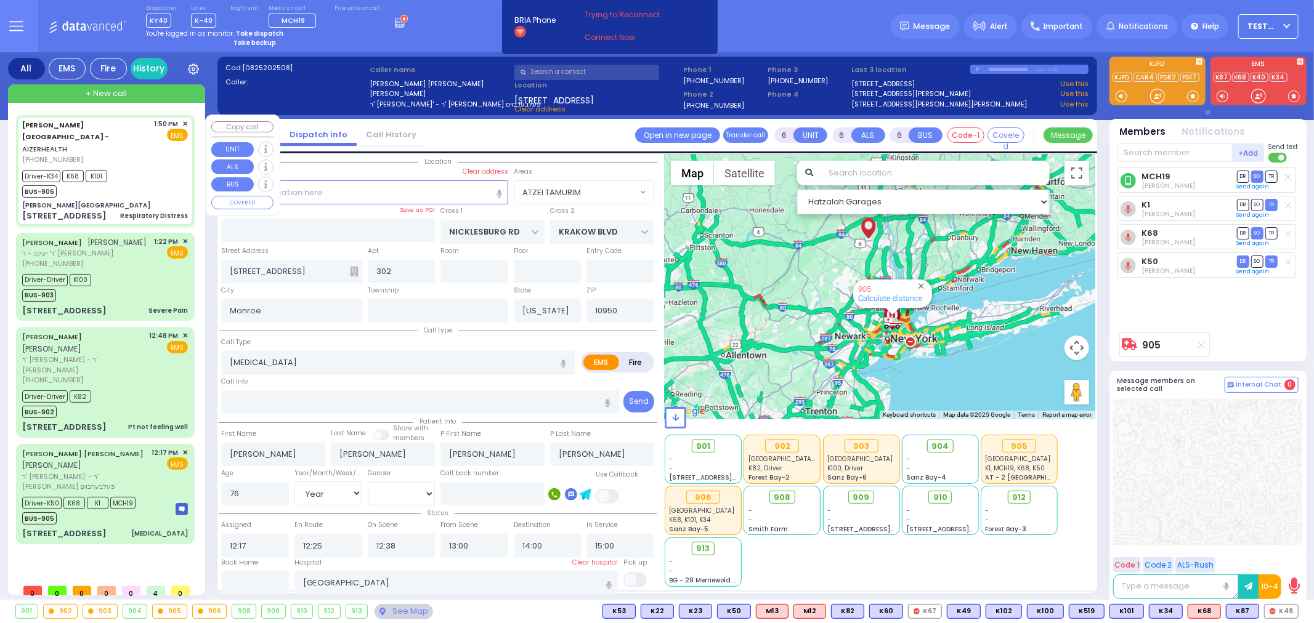
radio input "true"
select select
type input "13:50"
type input "13:51"
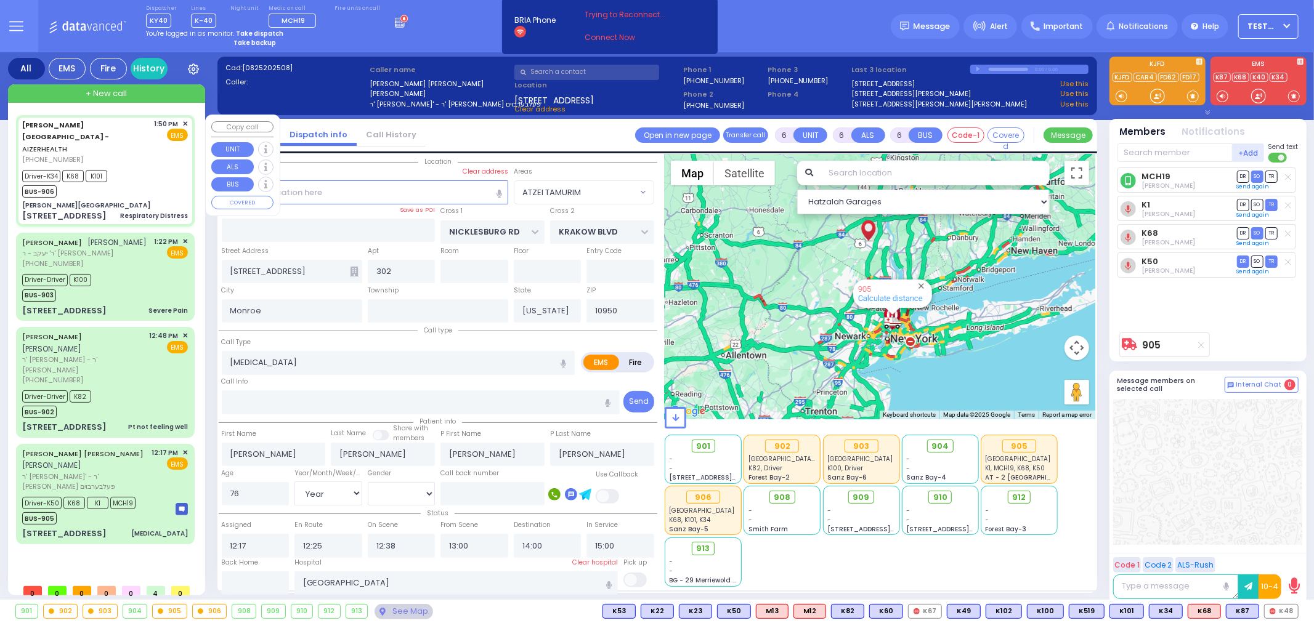
type input "14:01"
type input "[GEOGRAPHIC_DATA]"
select select "Hatzalah Garages"
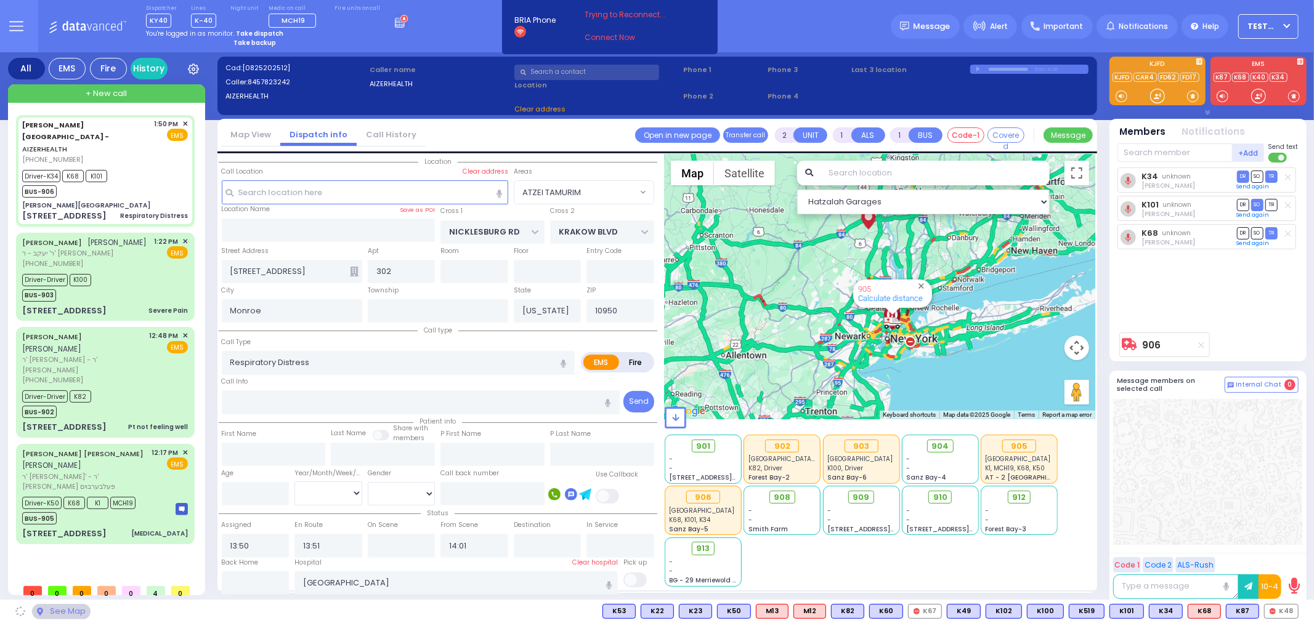
type input "[PERSON_NAME][GEOGRAPHIC_DATA]"
type input "[PERSON_NAME] DR"
type input "CARTER LN"
type input "[STREET_ADDRESS]"
type input "15"
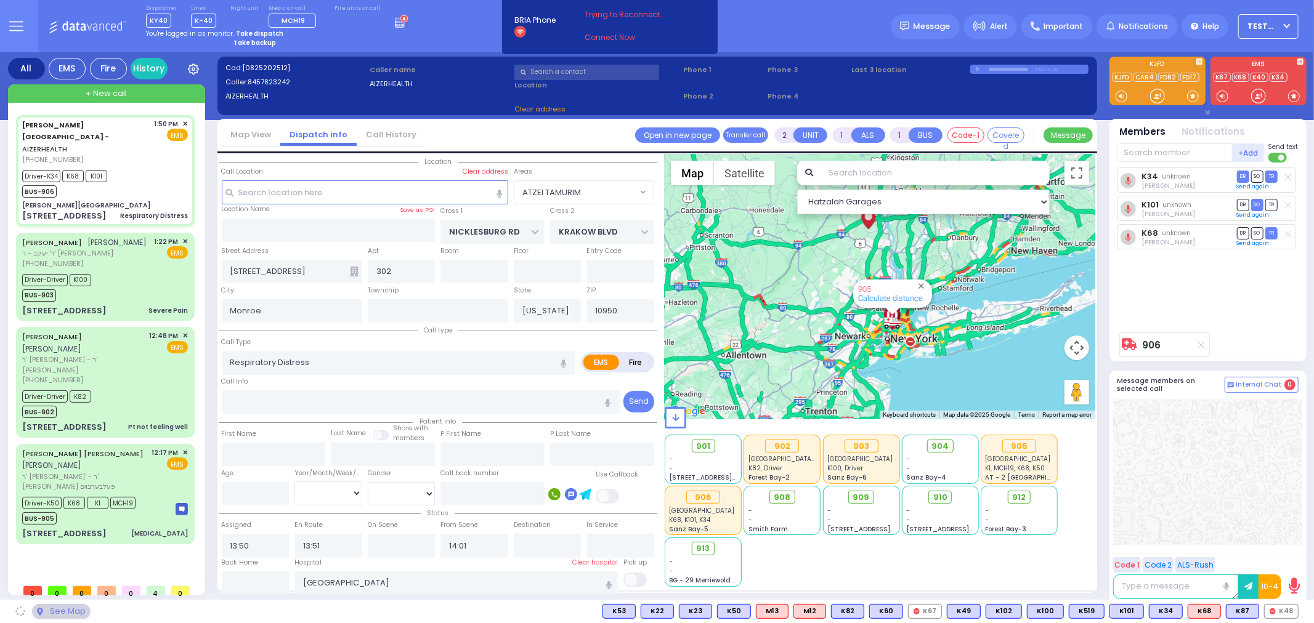
type input "[PERSON_NAME]"
